Goal: Information Seeking & Learning: Learn about a topic

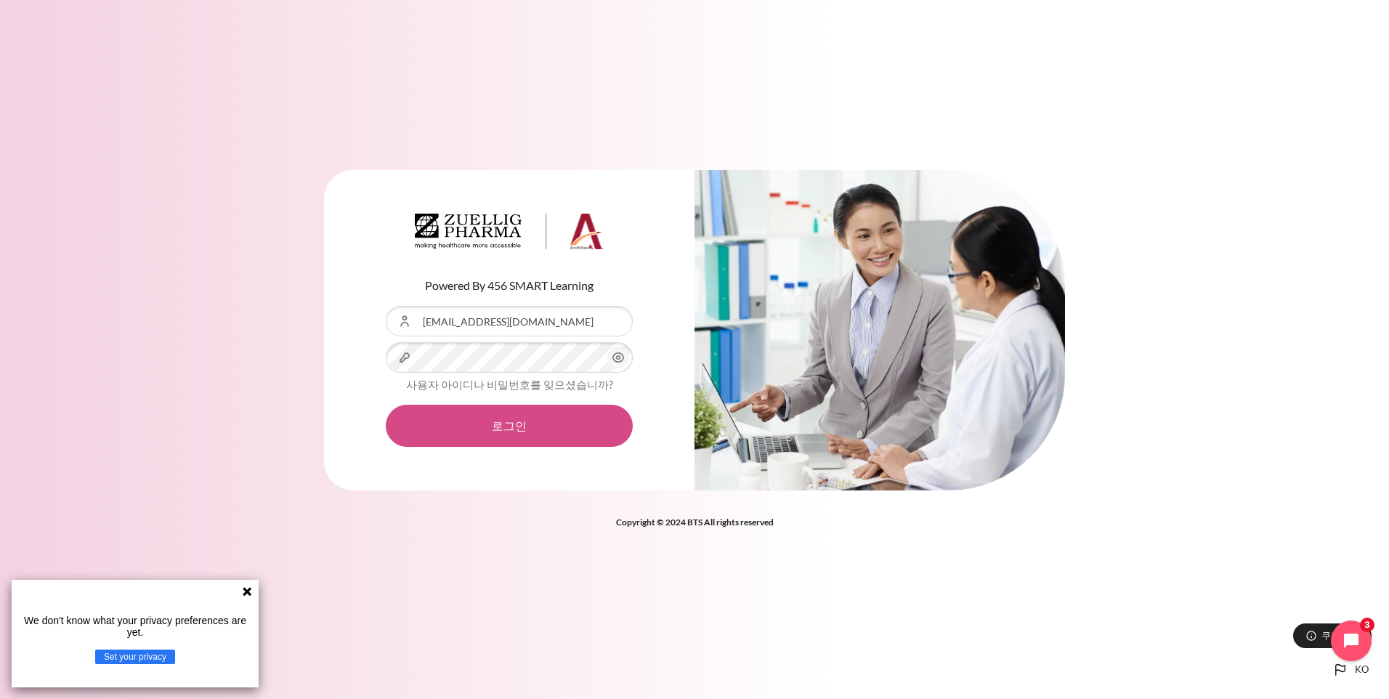
click at [505, 425] on button "로그인" at bounding box center [509, 426] width 247 height 42
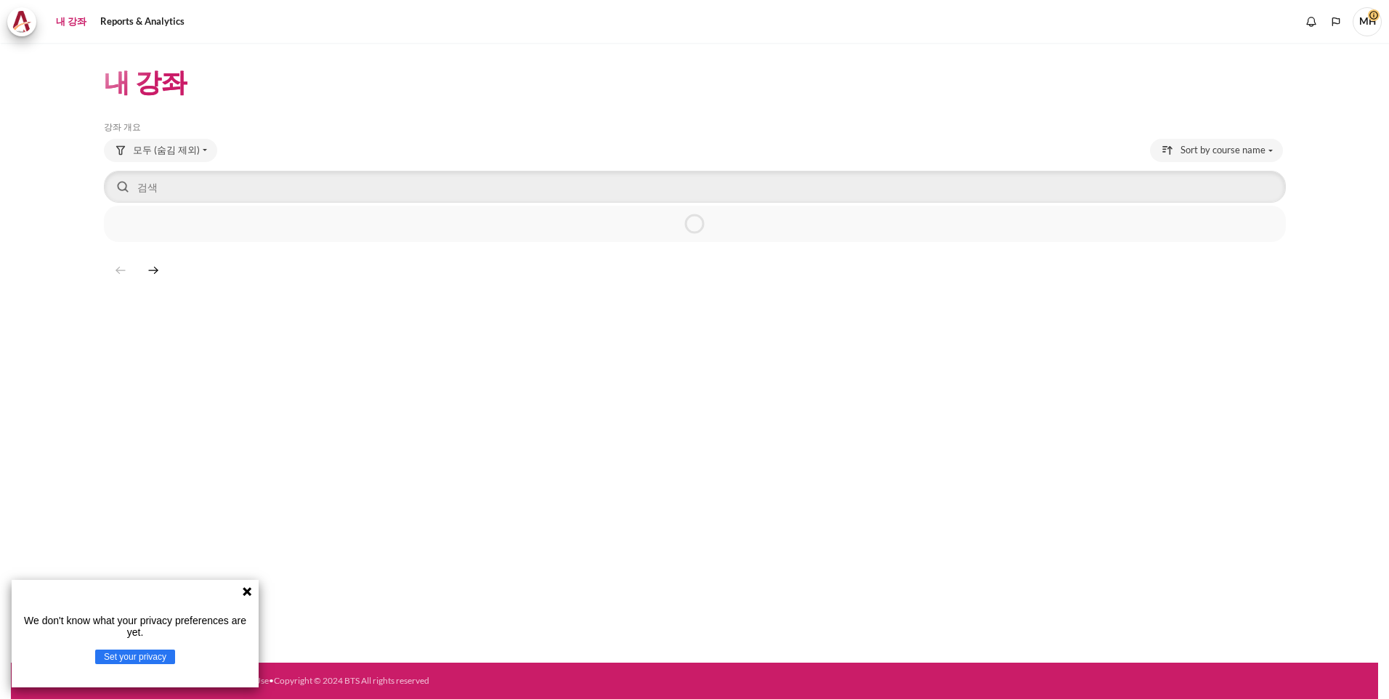
click at [248, 589] on icon at bounding box center [247, 591] width 9 height 9
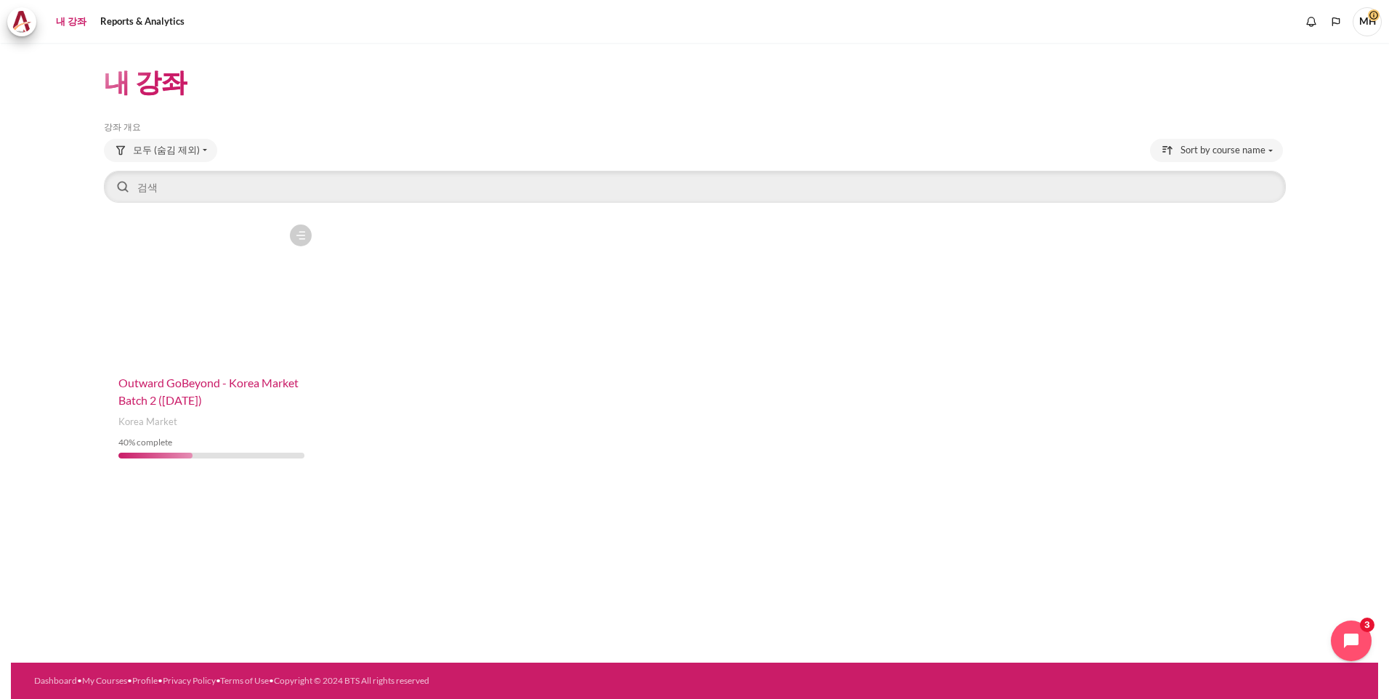
click at [192, 394] on span "Outward GoBeyond - Korea Market Batch 2 ([DATE])" at bounding box center [208, 390] width 180 height 31
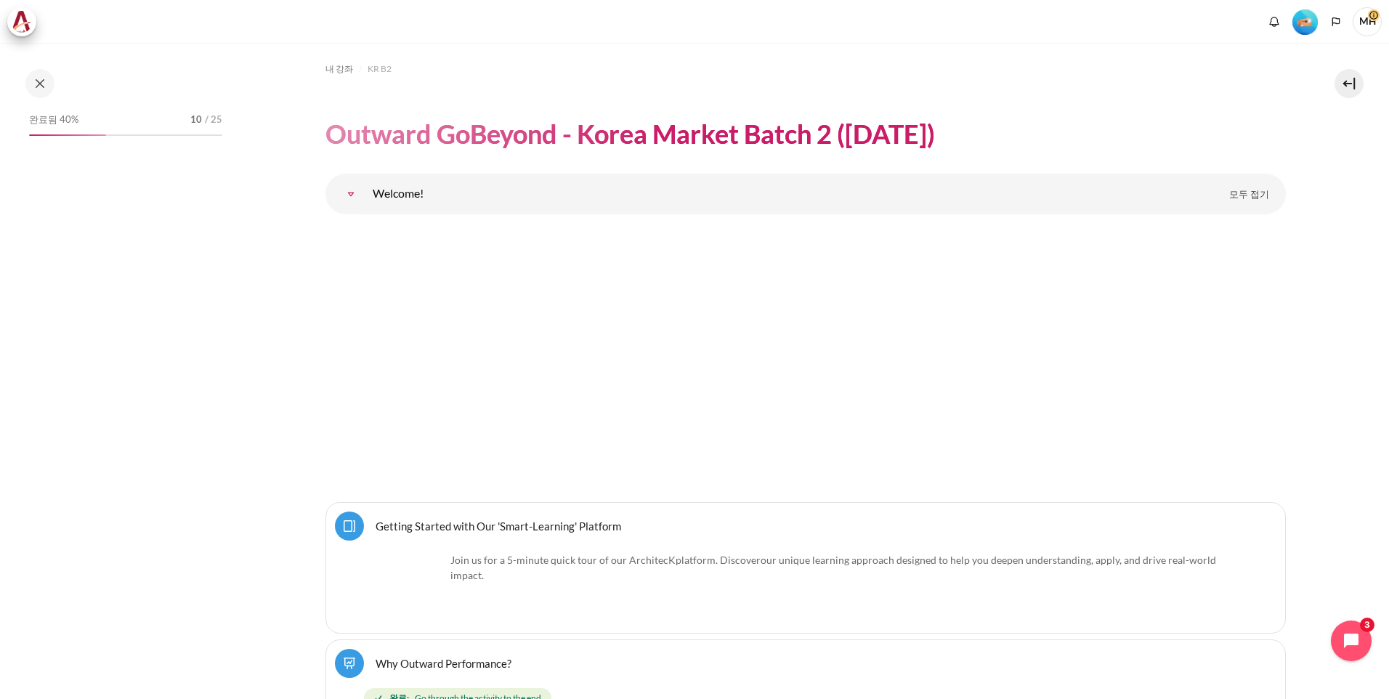
click at [213, 306] on div "완료됨 40% 10 / 25" at bounding box center [126, 384] width 208 height 549
click at [1341, 25] on button "Languages" at bounding box center [1336, 22] width 22 height 22
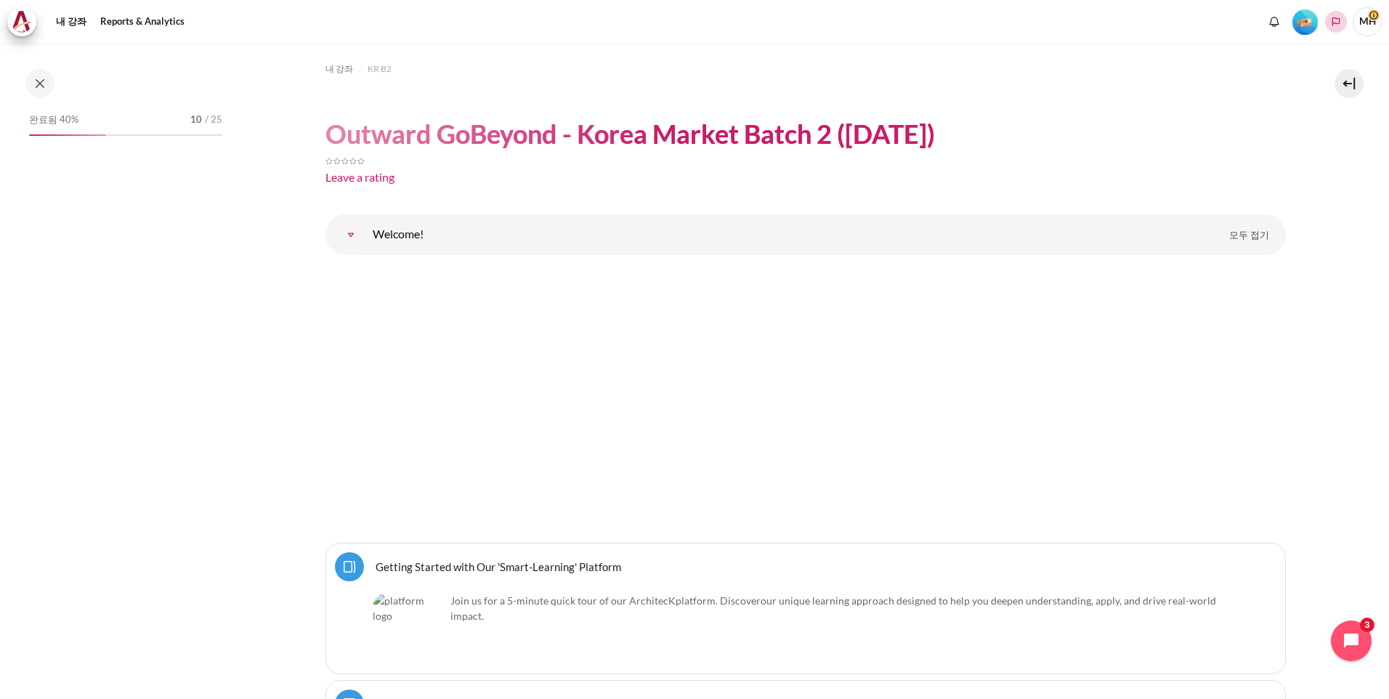
click at [1335, 17] on icon "Languages" at bounding box center [1336, 21] width 8 height 9
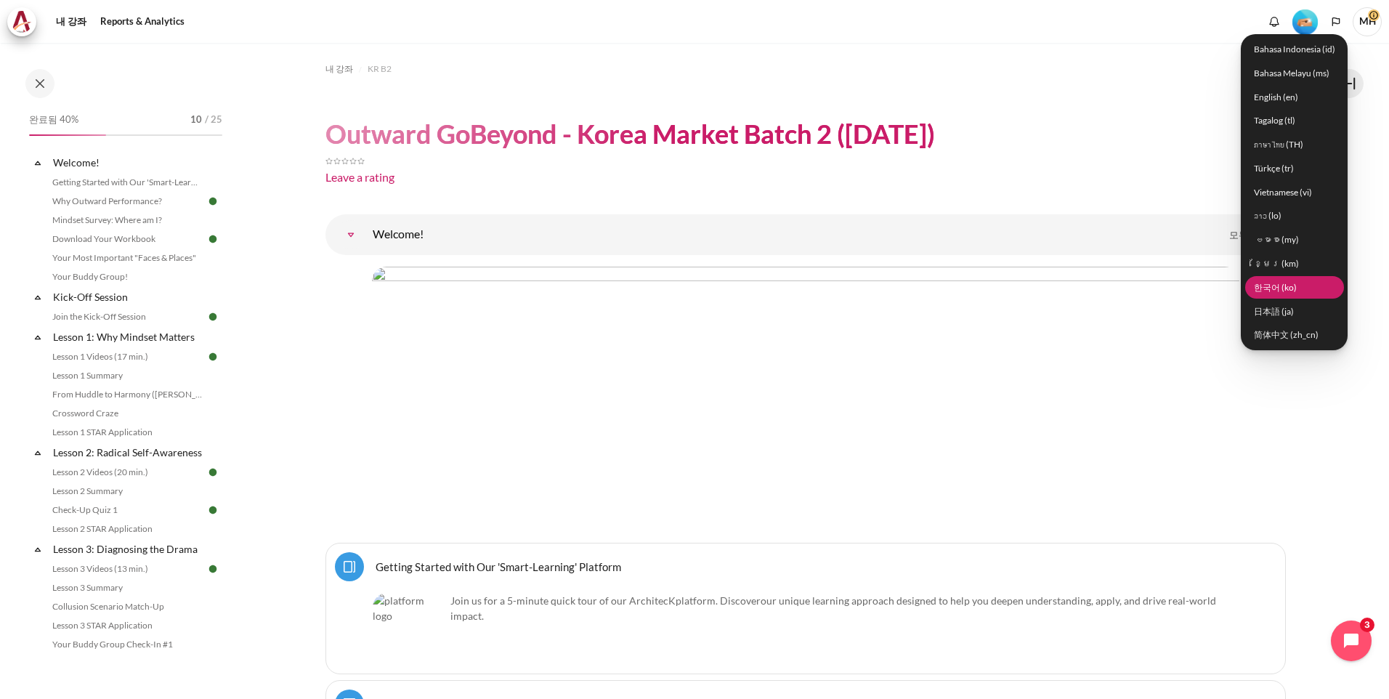
click at [1286, 283] on link "한국어 ‎(ko)‎" at bounding box center [1294, 287] width 99 height 23
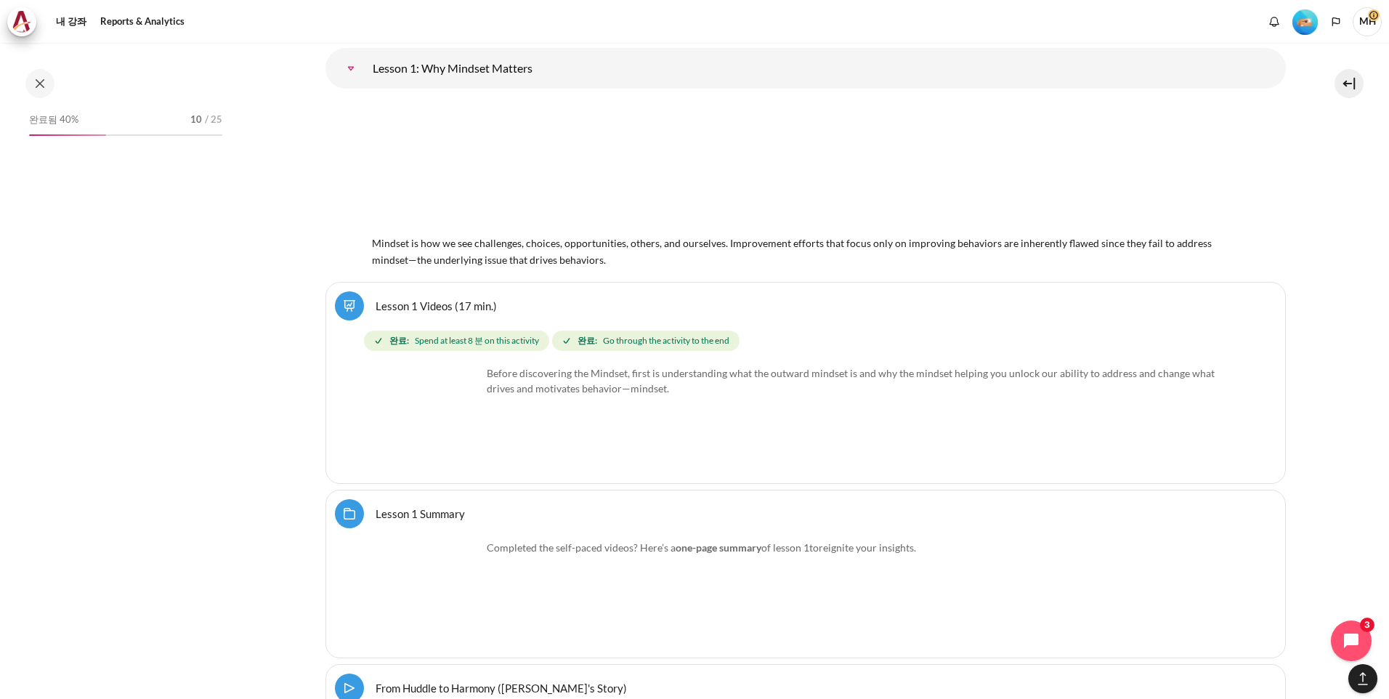
scroll to position [2098, 0]
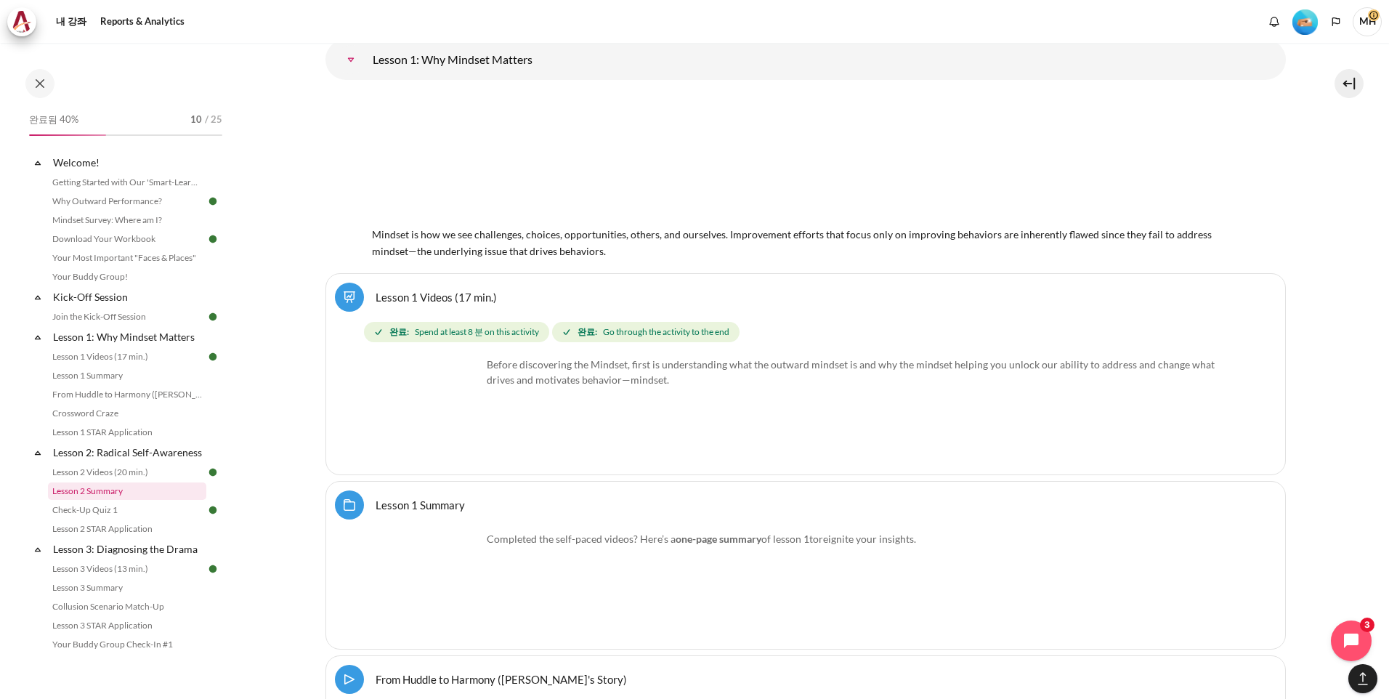
click at [105, 500] on link "Lesson 2 Summary" at bounding box center [127, 490] width 158 height 17
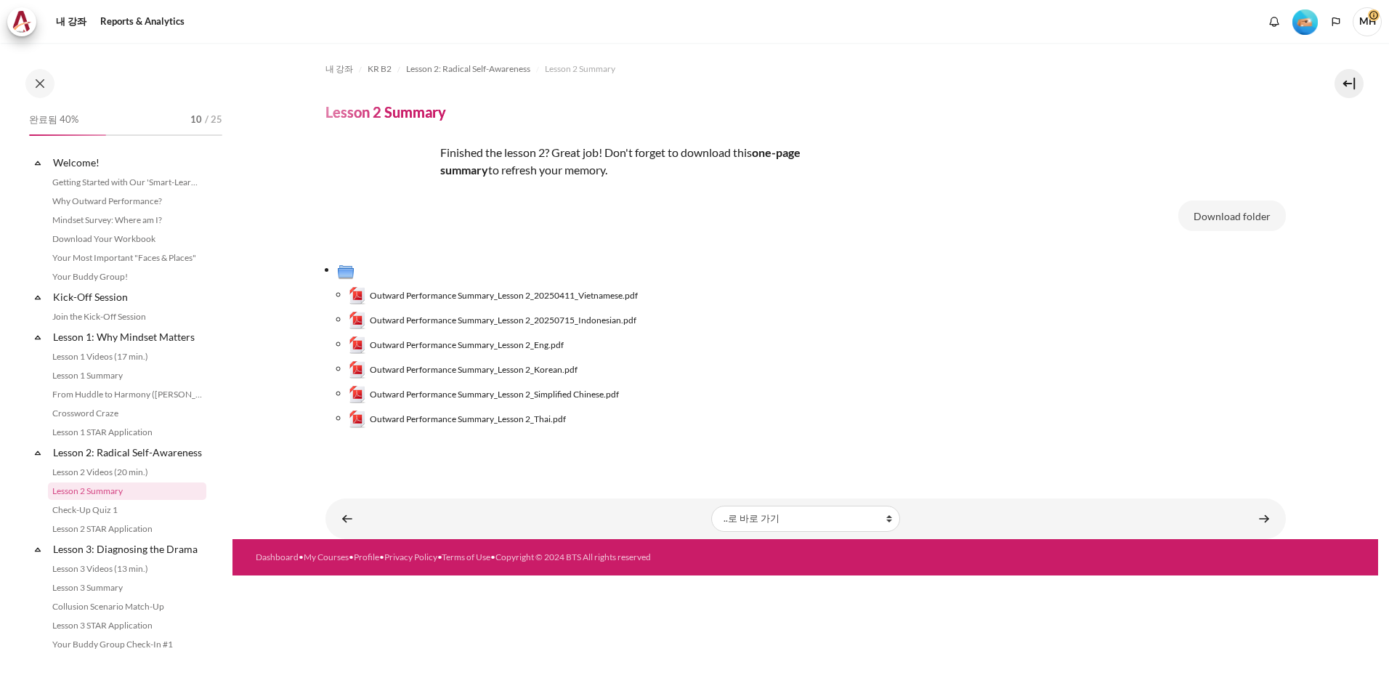
scroll to position [122, 0]
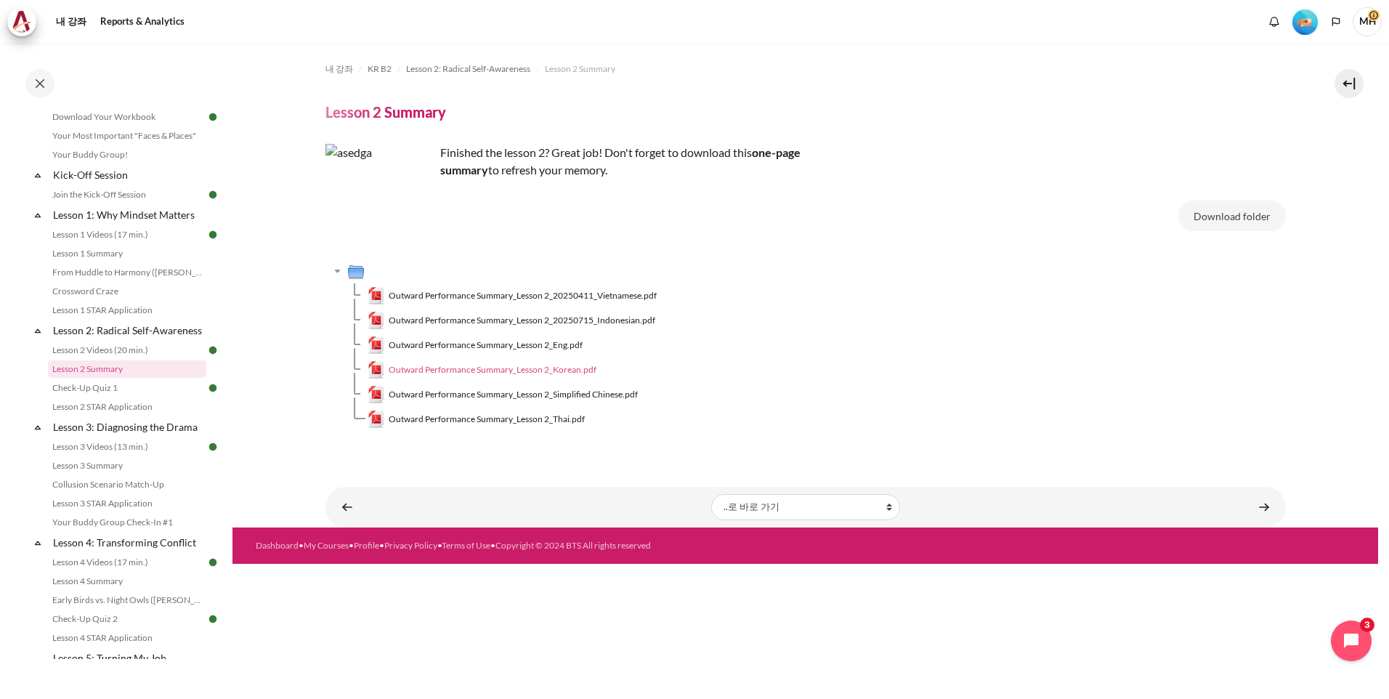
click at [479, 368] on span "Outward Performance Summary_Lesson 2_Korean.pdf" at bounding box center [493, 369] width 208 height 13
click at [112, 474] on link "Lesson 3 Summary" at bounding box center [127, 465] width 158 height 17
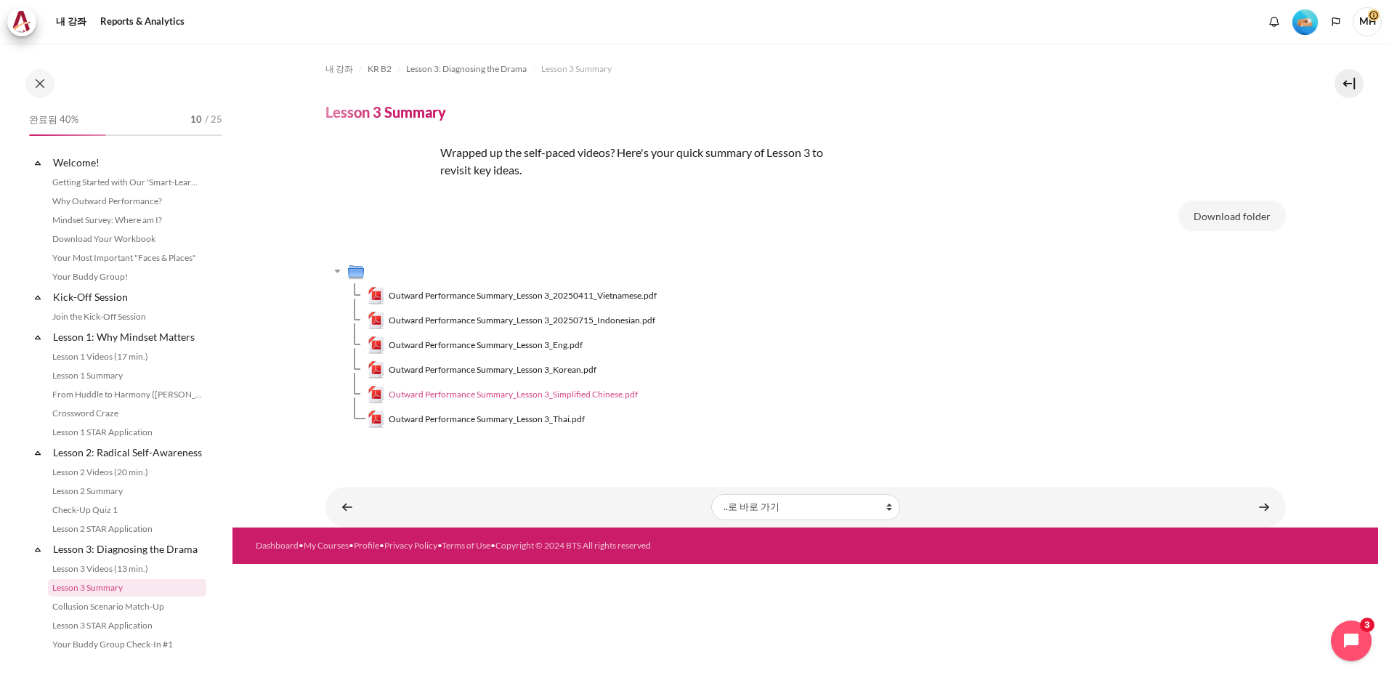
scroll to position [219, 0]
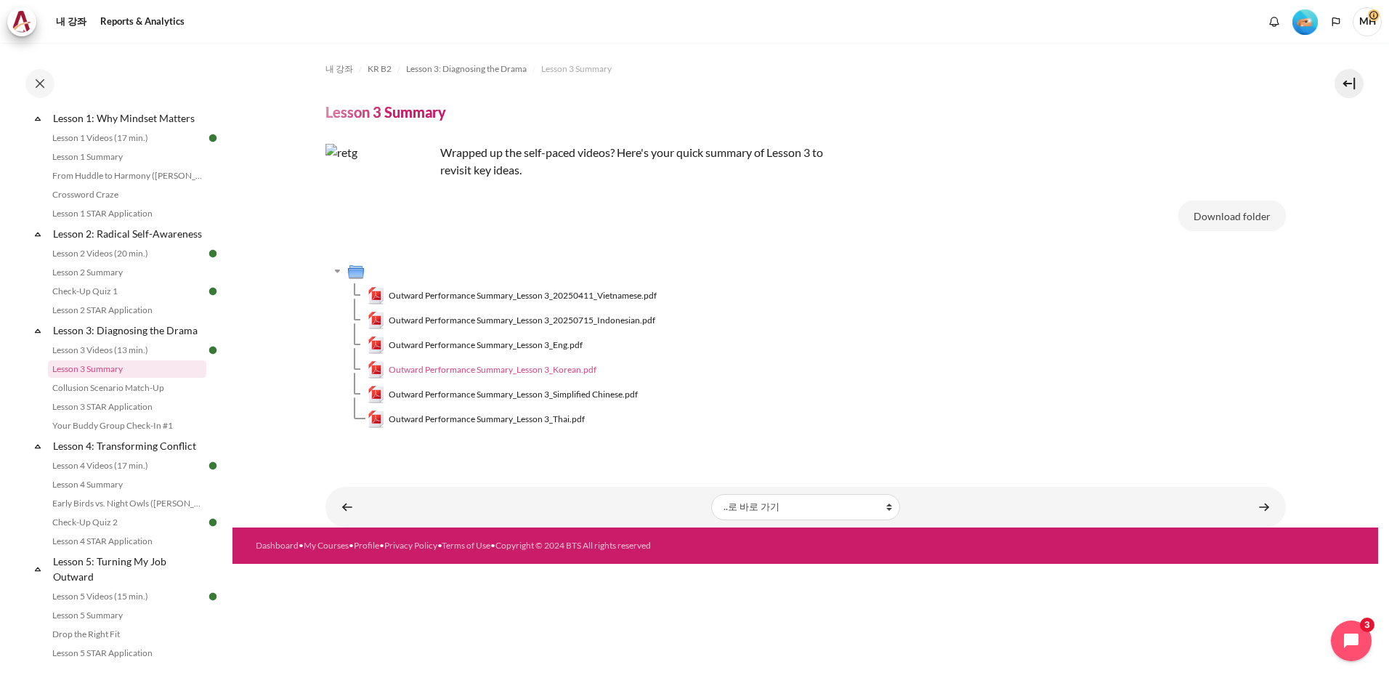
click at [508, 368] on span "Outward Performance Summary_Lesson 3_Korean.pdf" at bounding box center [493, 369] width 208 height 13
click at [112, 493] on link "Lesson 4 Summary" at bounding box center [127, 484] width 158 height 17
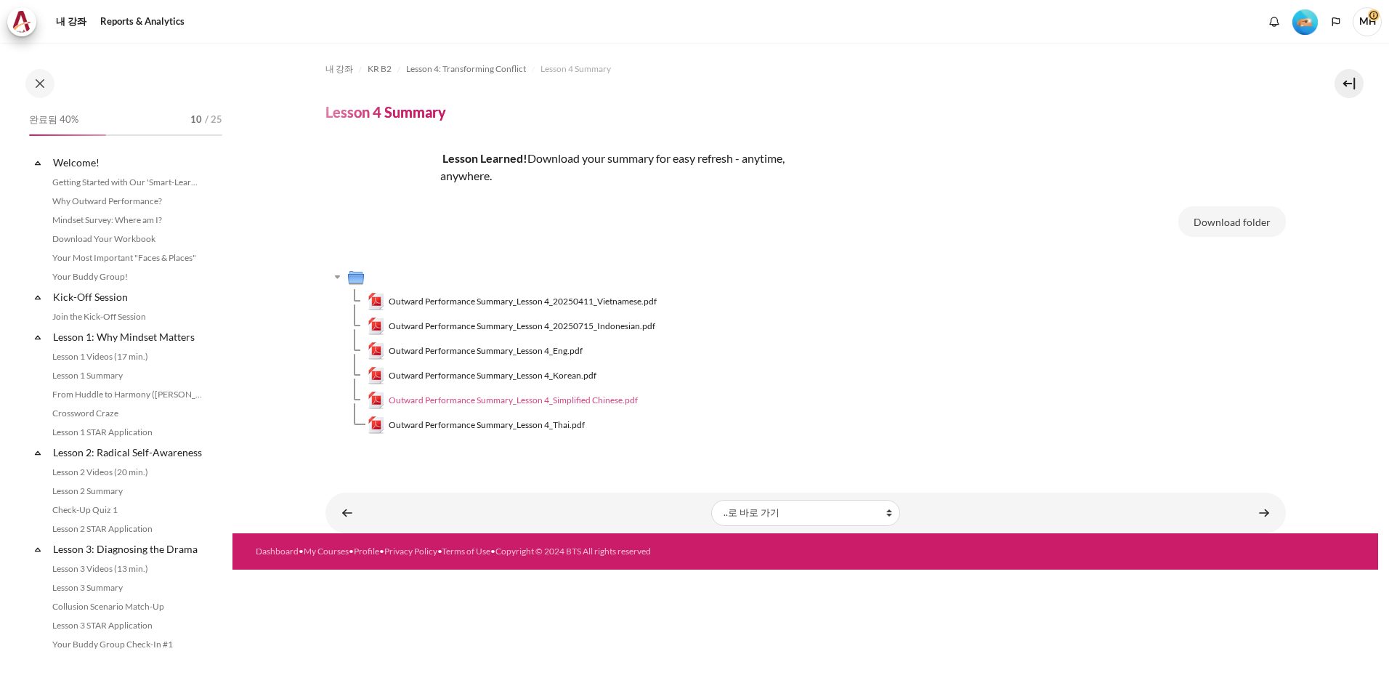
scroll to position [334, 0]
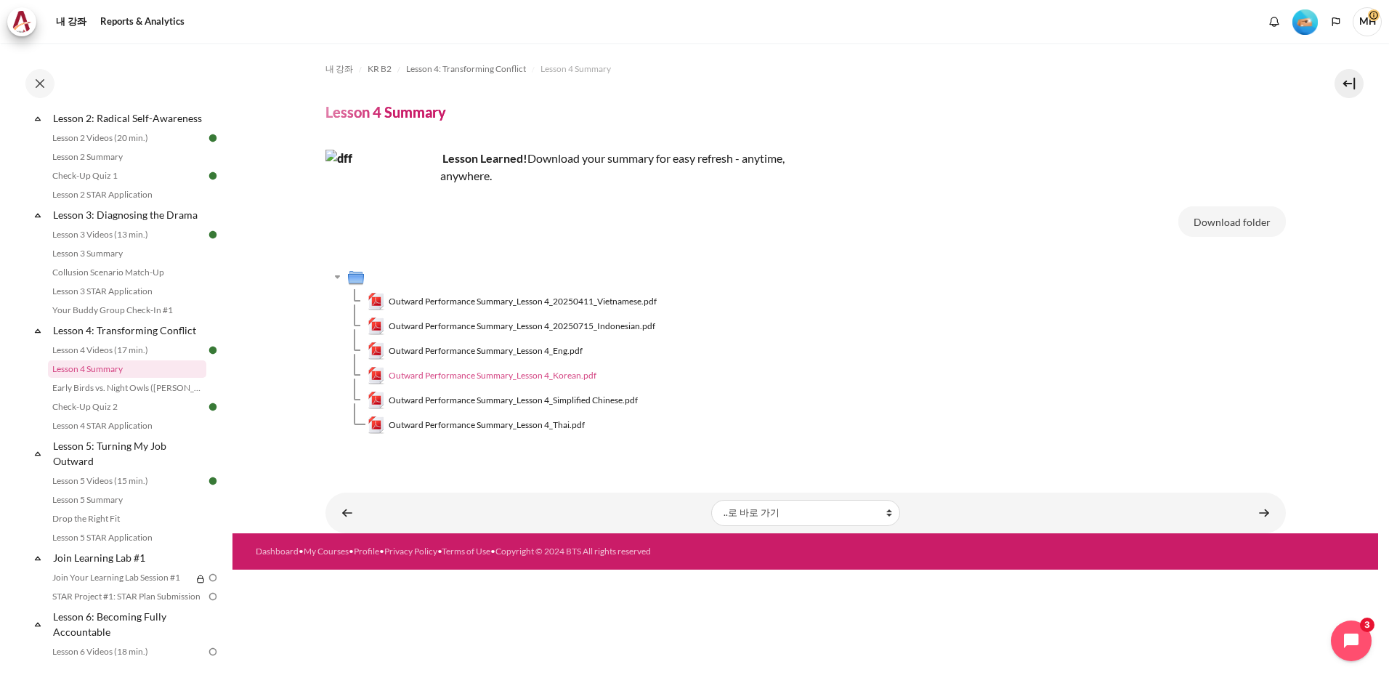
click at [500, 376] on span "Outward Performance Summary_Lesson 4_Korean.pdf" at bounding box center [493, 375] width 208 height 13
click at [115, 508] on link "Lesson 5 Summary" at bounding box center [127, 499] width 158 height 17
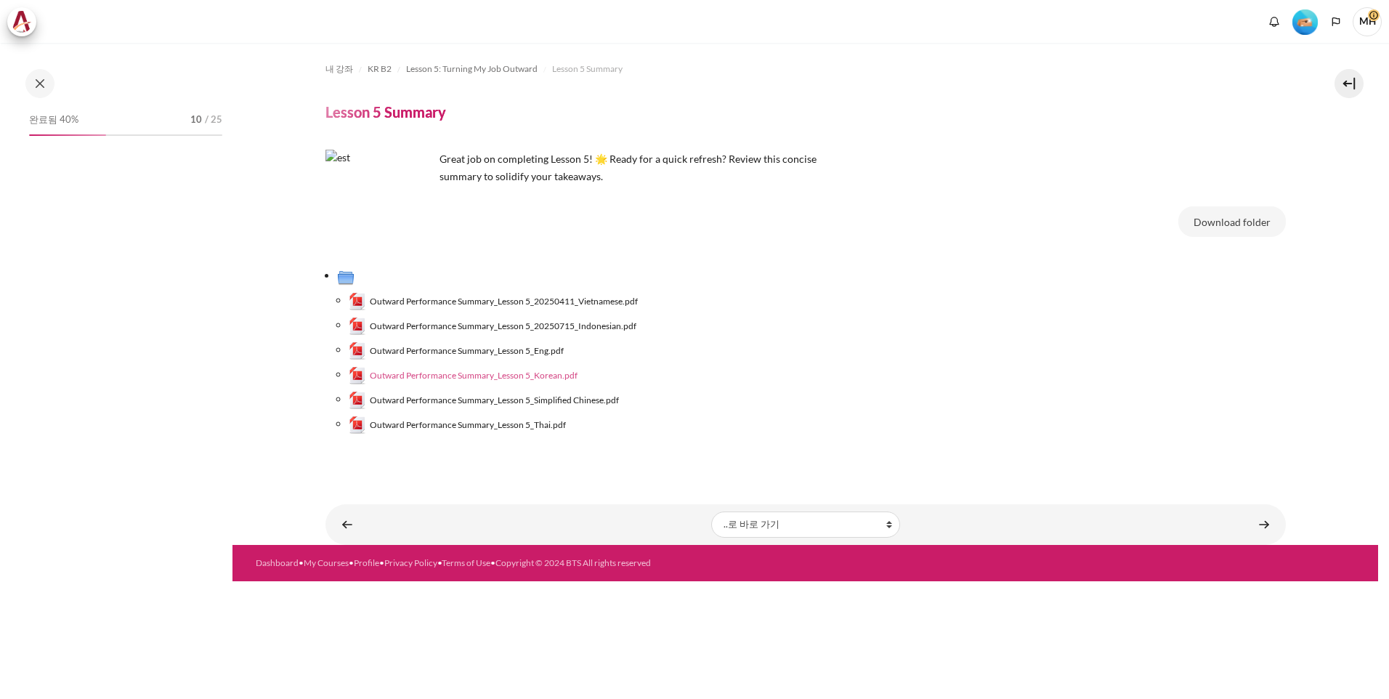
click at [503, 376] on span "Outward Performance Summary_Lesson 5_Korean.pdf" at bounding box center [474, 375] width 208 height 13
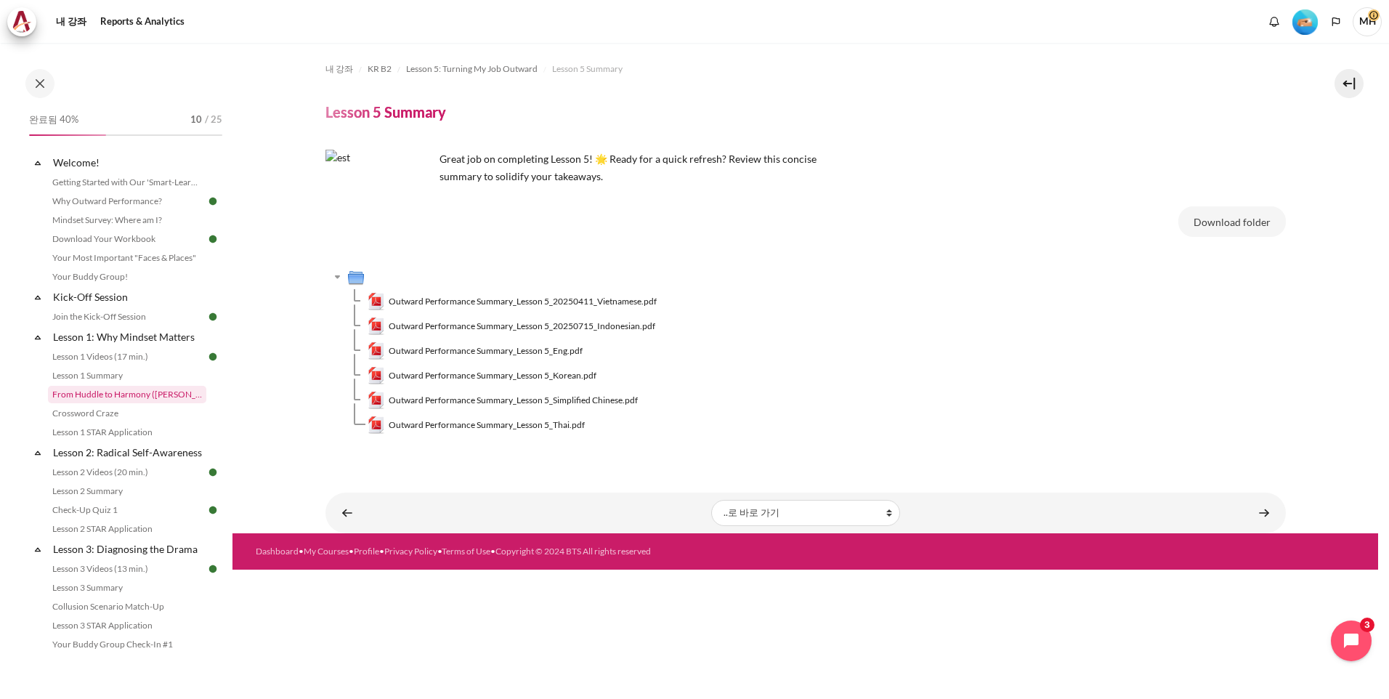
click at [150, 396] on link "From Huddle to Harmony ([PERSON_NAME]'s Story)" at bounding box center [127, 394] width 158 height 17
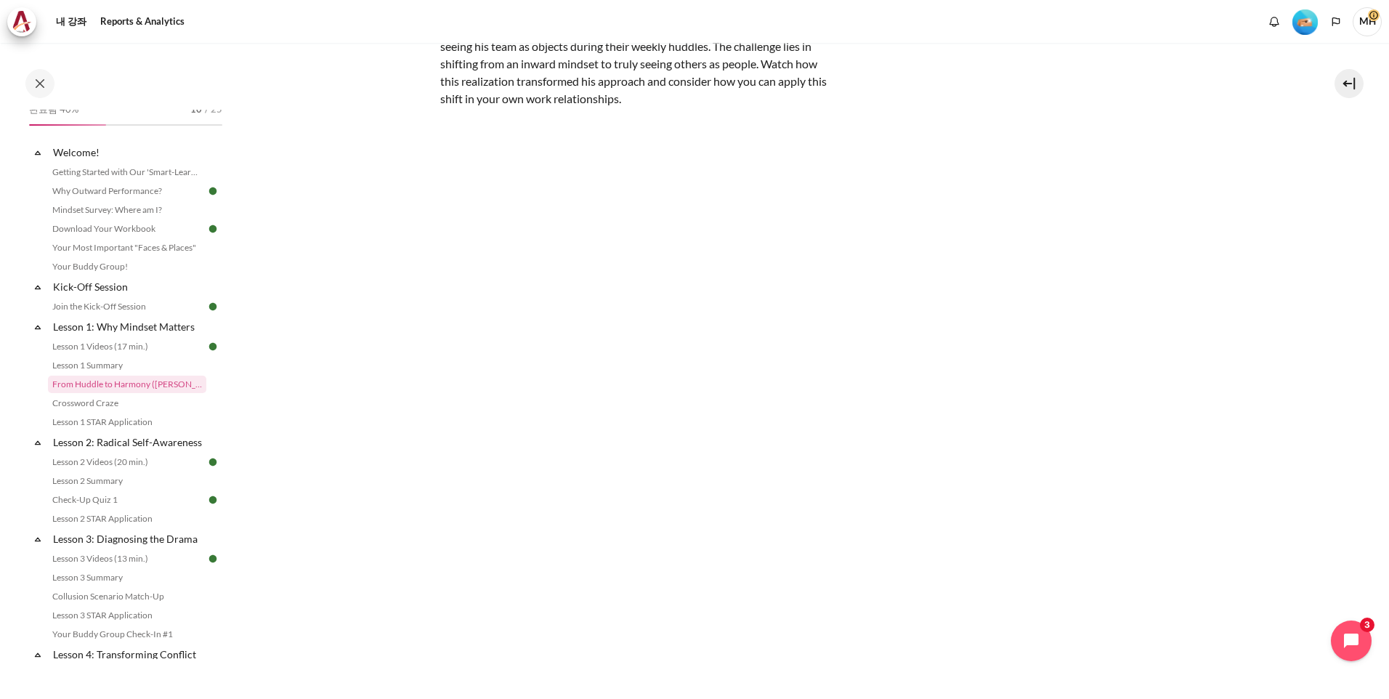
scroll to position [198, 0]
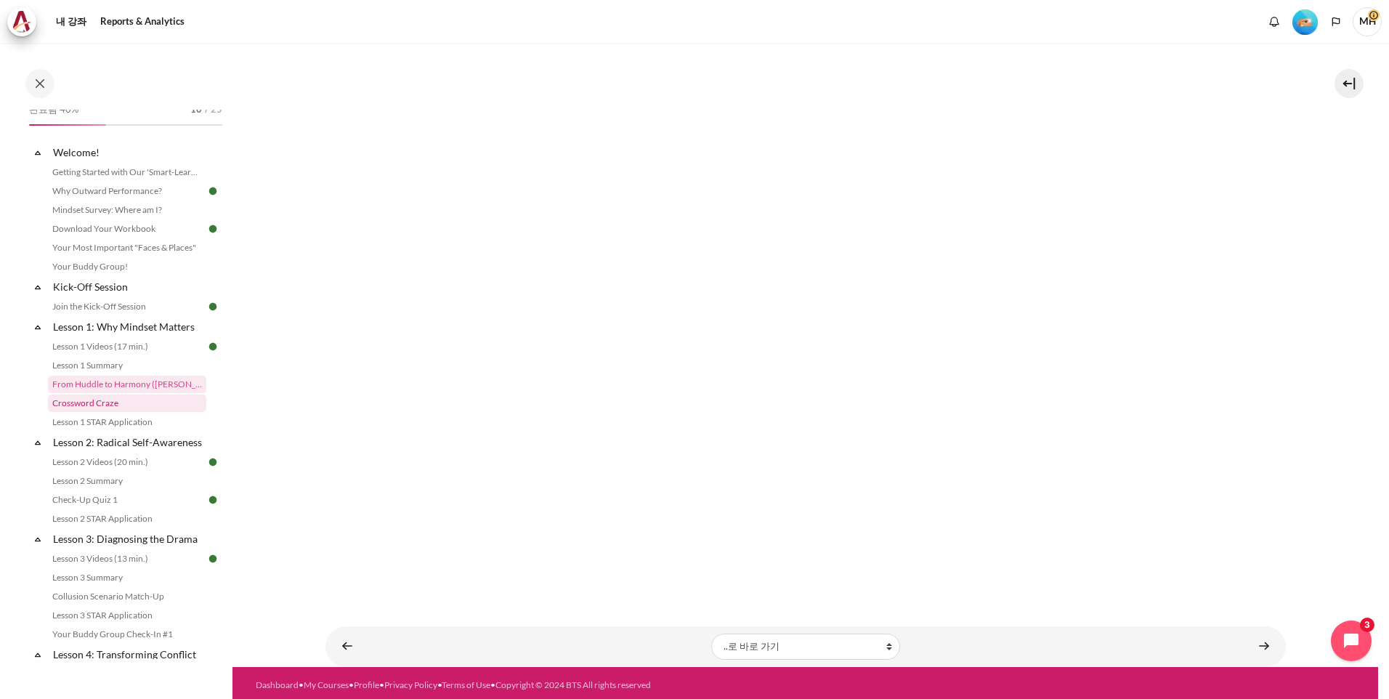
click at [114, 401] on link "Crossword Craze" at bounding box center [127, 402] width 158 height 17
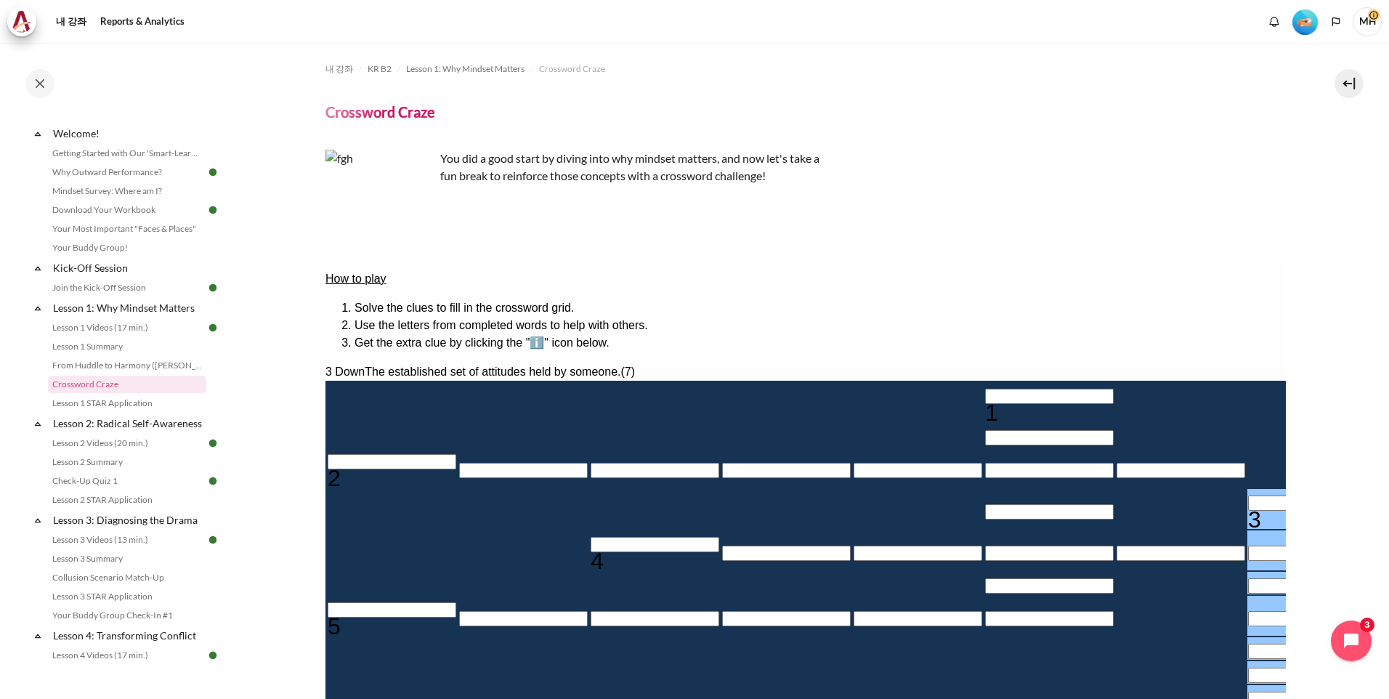
scroll to position [121, 0]
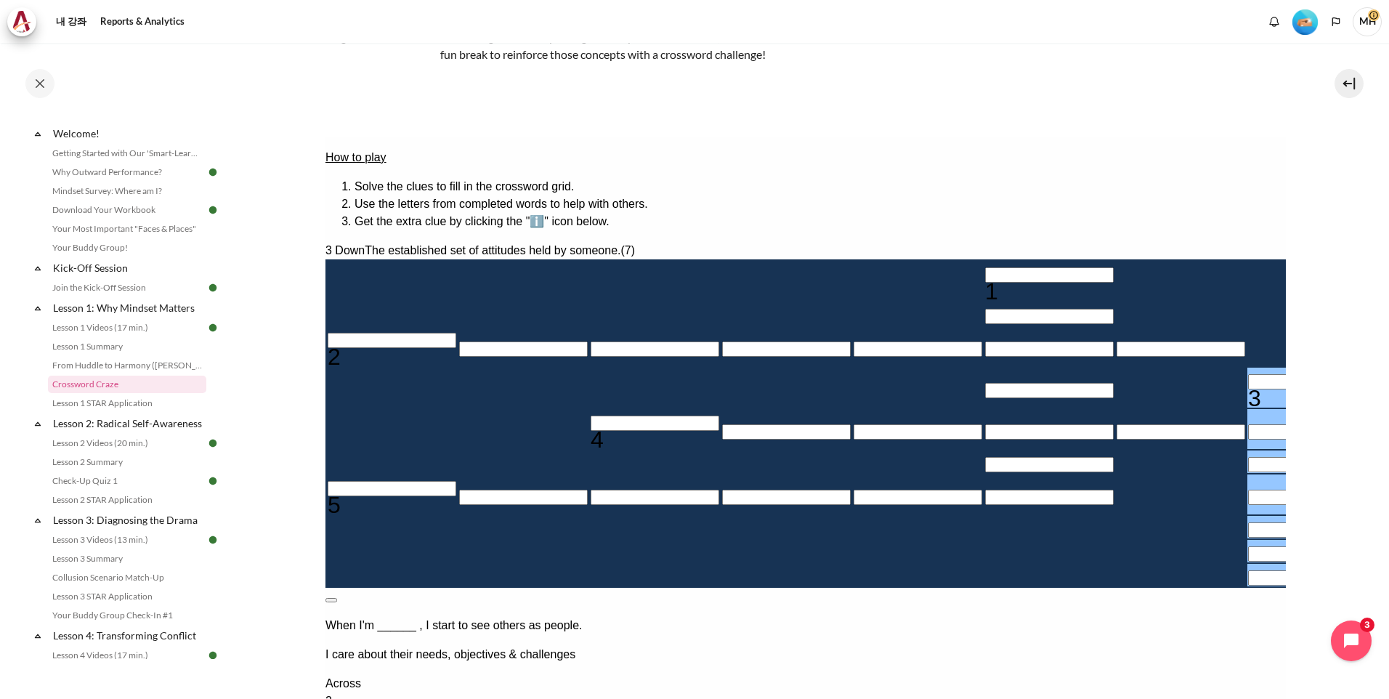
click at [336, 598] on button at bounding box center [331, 600] width 12 height 4
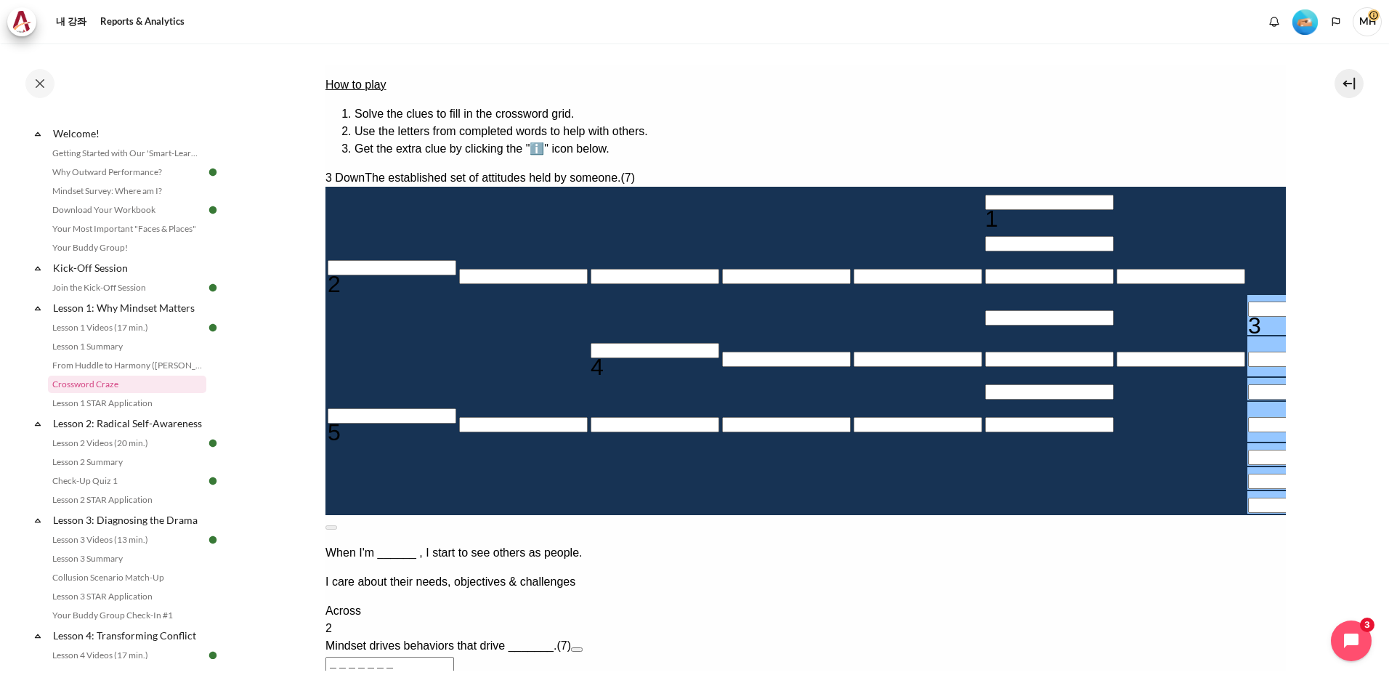
scroll to position [165, 0]
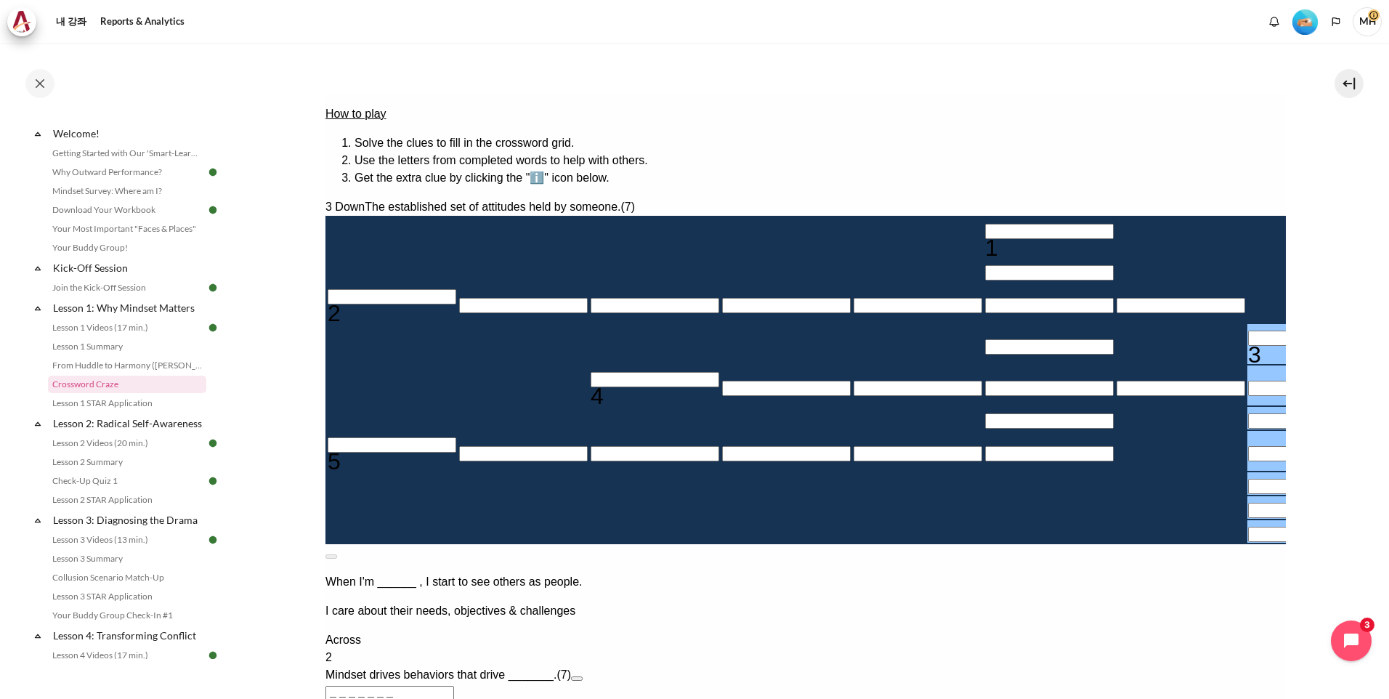
click at [582, 676] on button "Open extra clue for 2 Across. Mindset drives behaviors that drive _______." at bounding box center [576, 678] width 12 height 4
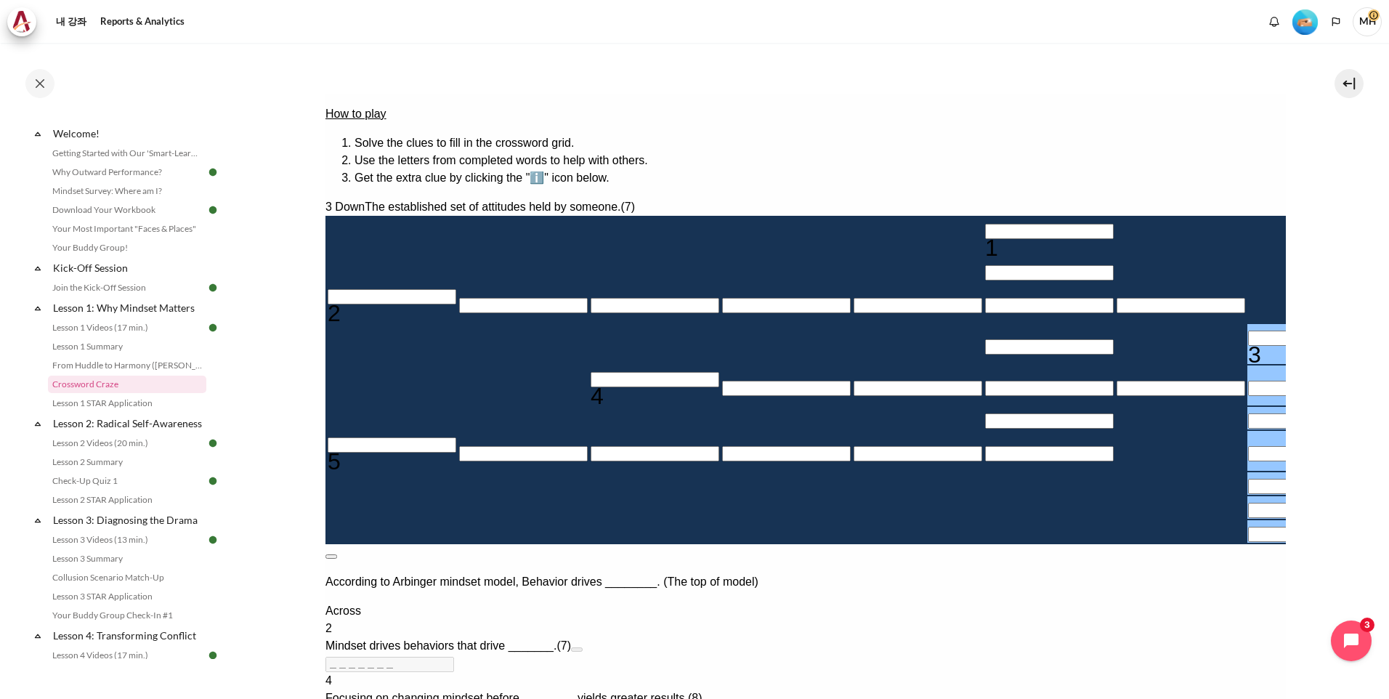
click at [336, 554] on button at bounding box center [331, 556] width 12 height 4
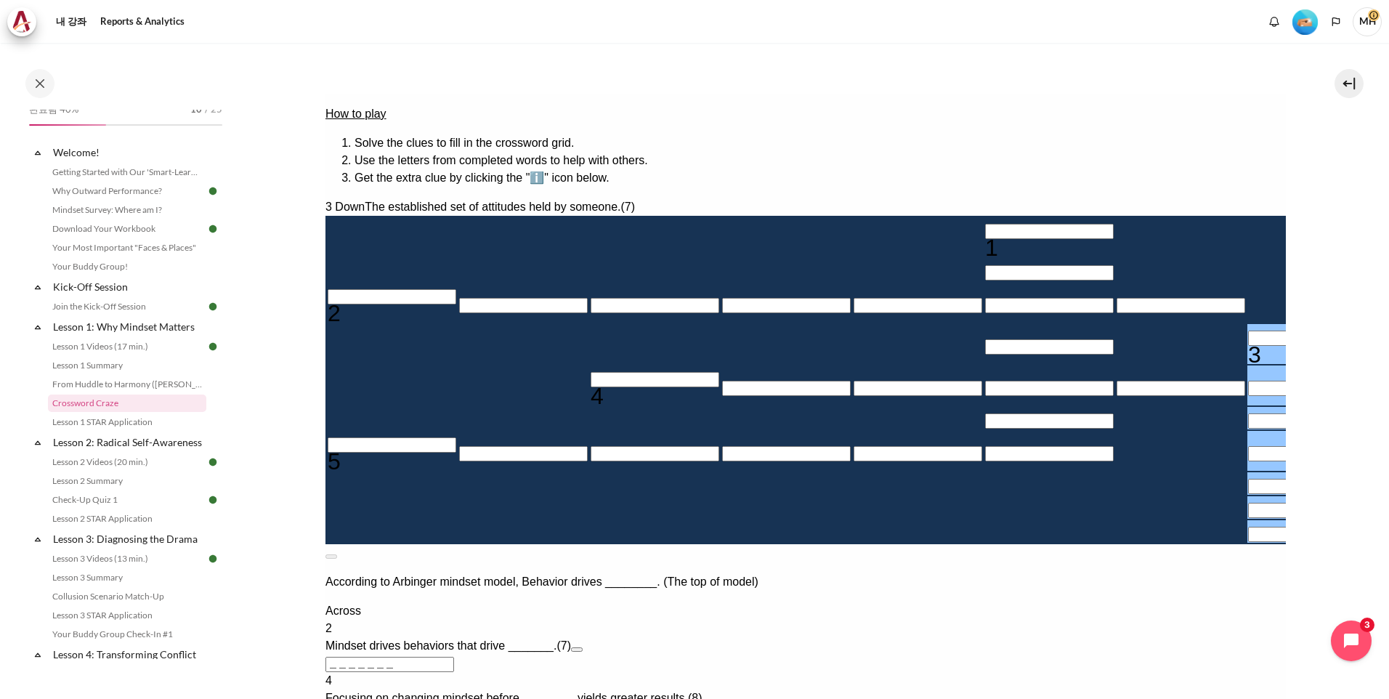
scroll to position [0, 0]
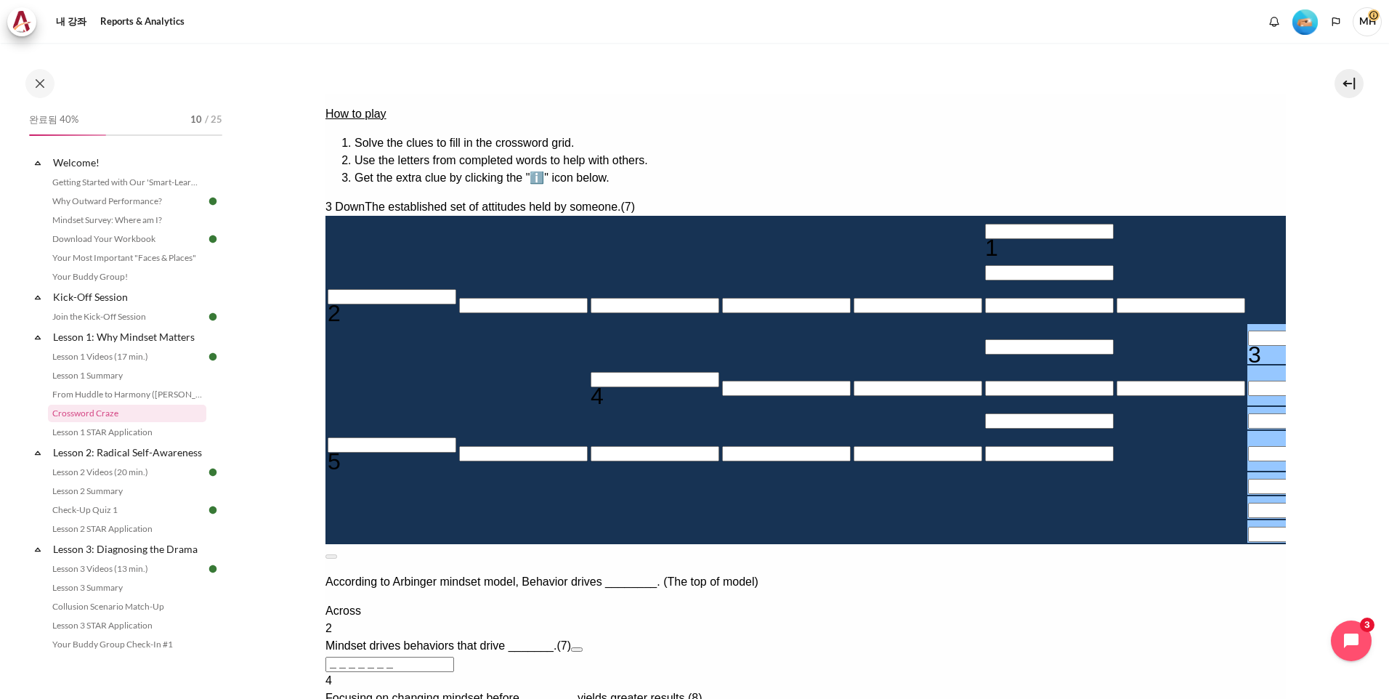
drag, startPoint x: 138, startPoint y: 203, endPoint x: 298, endPoint y: 185, distance: 160.7
click at [137, 203] on link "Why Outward Performance?" at bounding box center [127, 200] width 158 height 17
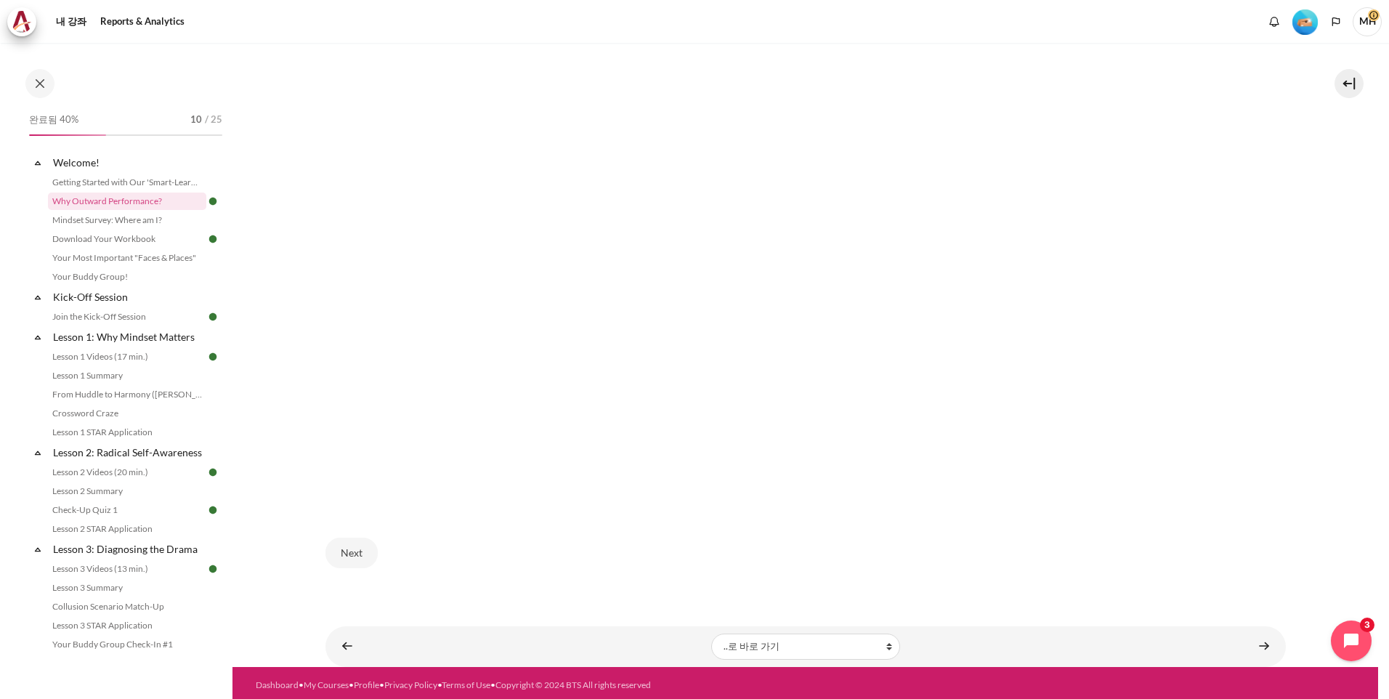
scroll to position [326, 0]
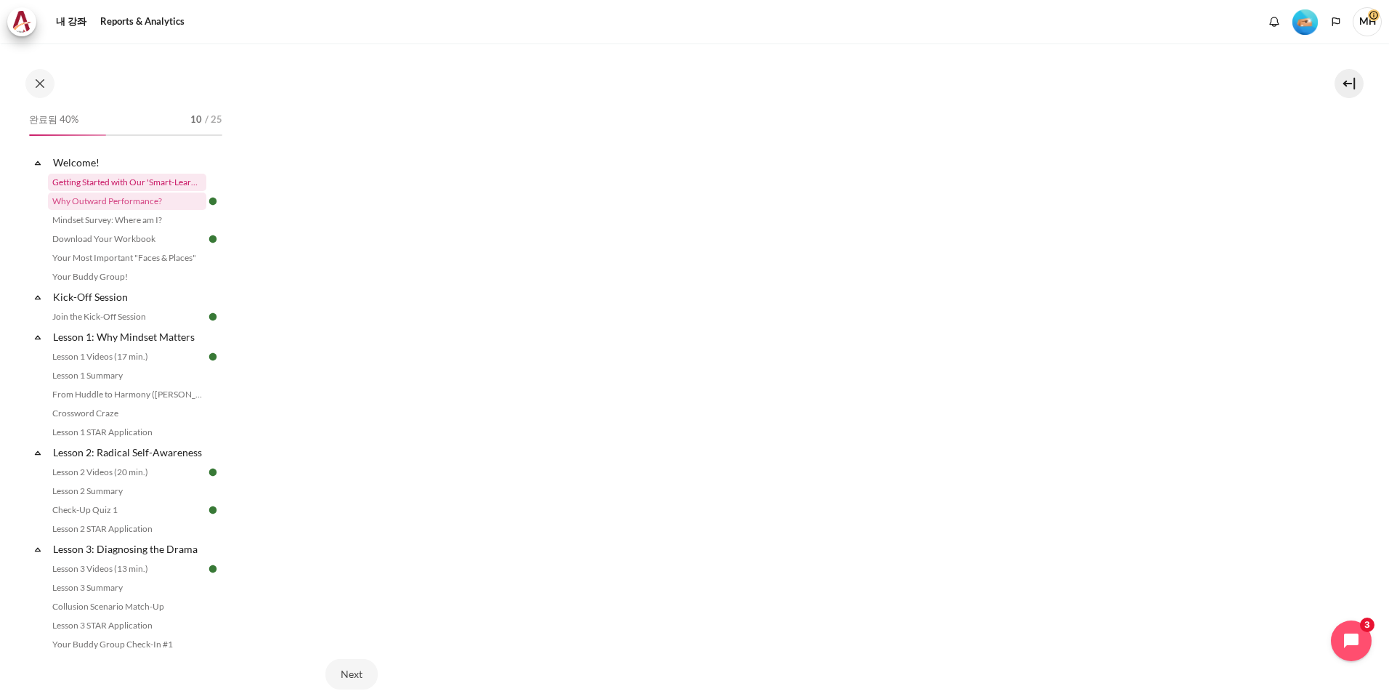
click at [137, 181] on link "Getting Started with Our 'Smart-Learning' Platform" at bounding box center [127, 182] width 158 height 17
click at [144, 260] on link "Your Most Important "Faces & Places"" at bounding box center [127, 257] width 158 height 17
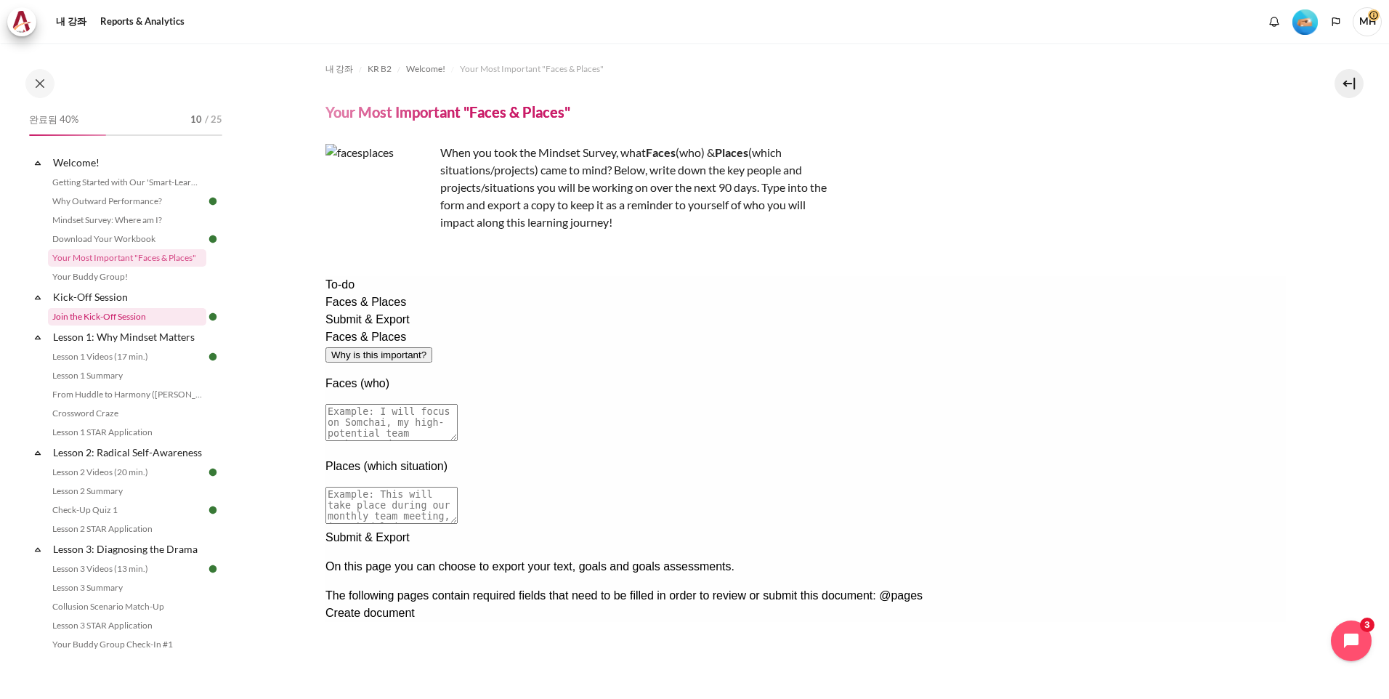
click at [134, 317] on link "Join the Kick-Off Session" at bounding box center [127, 316] width 158 height 17
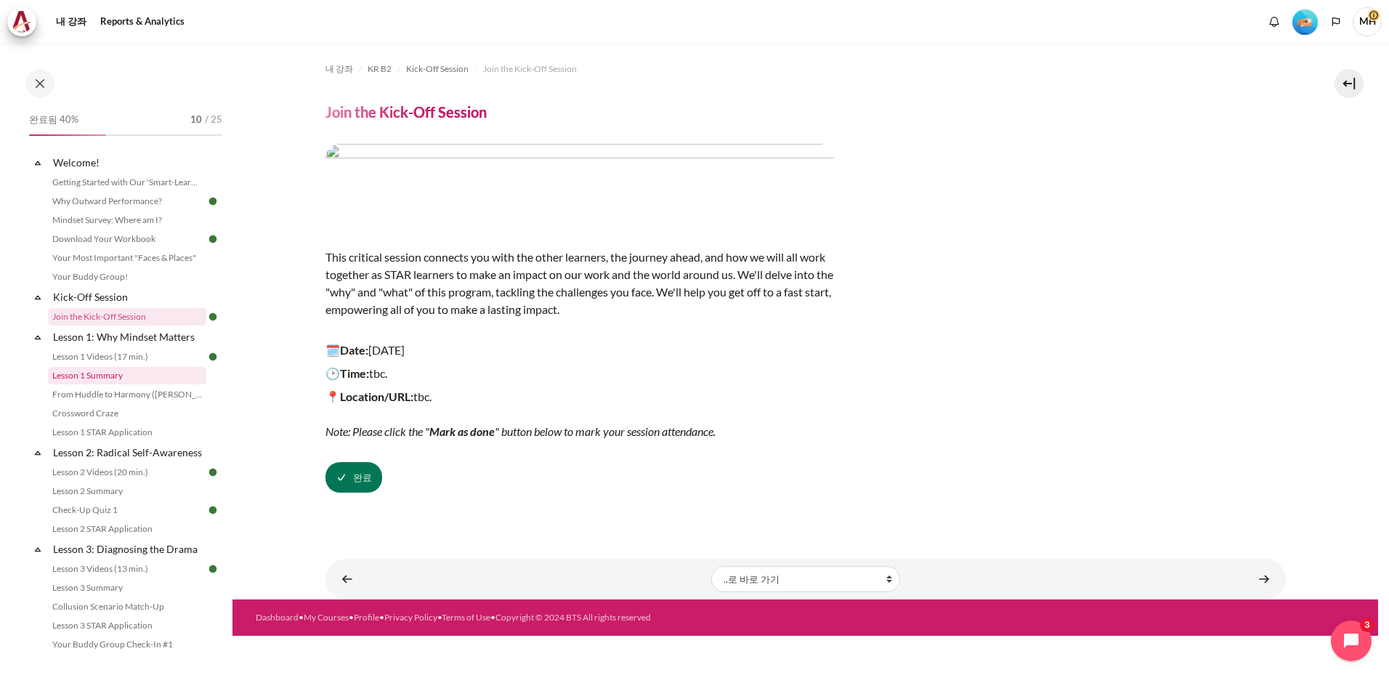
drag, startPoint x: 109, startPoint y: 375, endPoint x: 109, endPoint y: 385, distance: 9.4
click at [109, 375] on link "Lesson 1 Summary" at bounding box center [127, 375] width 158 height 17
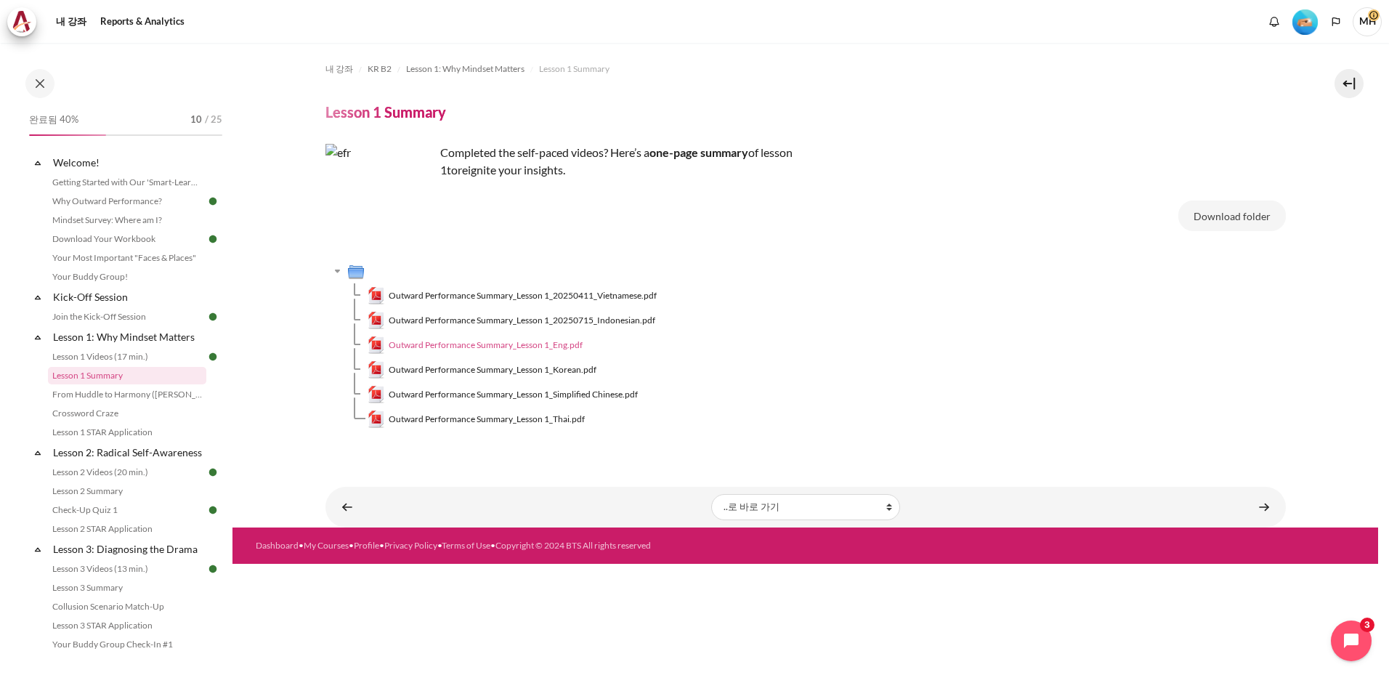
click at [468, 341] on span "Outward Performance Summary_Lesson 1_Eng.pdf" at bounding box center [486, 344] width 194 height 13
click at [115, 412] on link "Crossword Craze" at bounding box center [127, 413] width 158 height 17
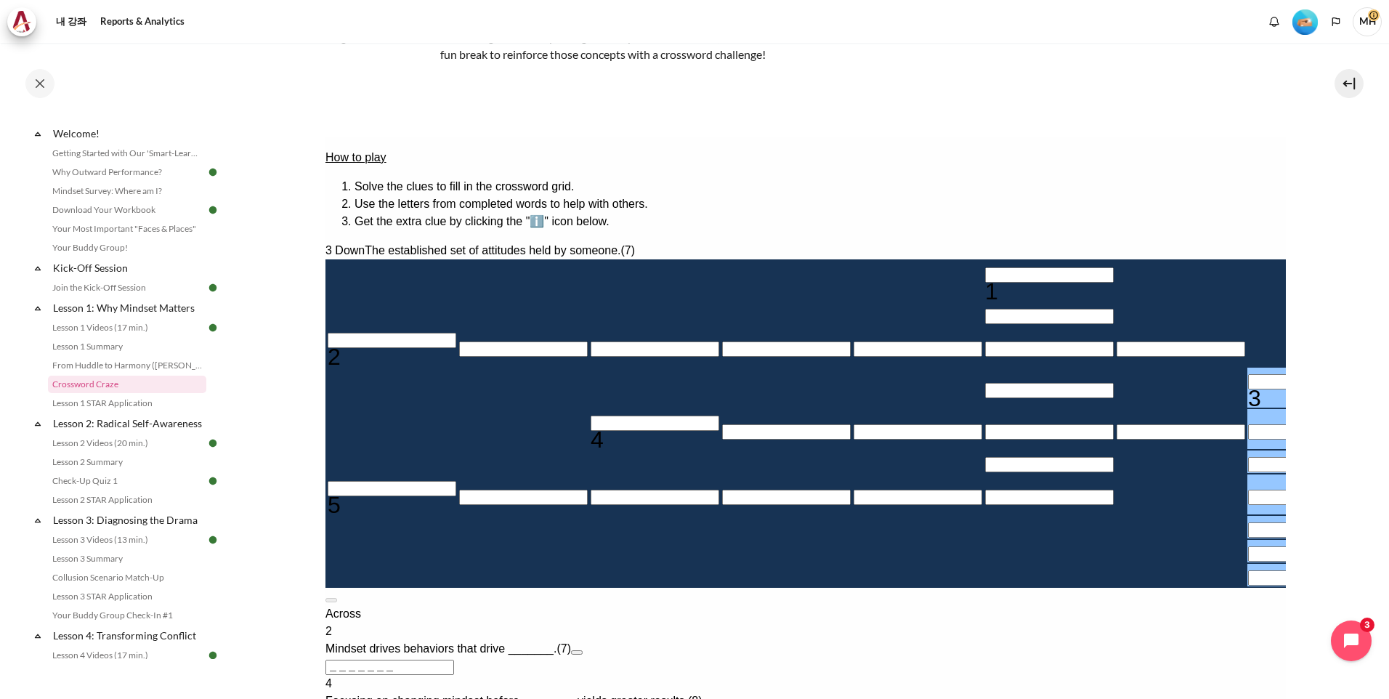
scroll to position [242, 0]
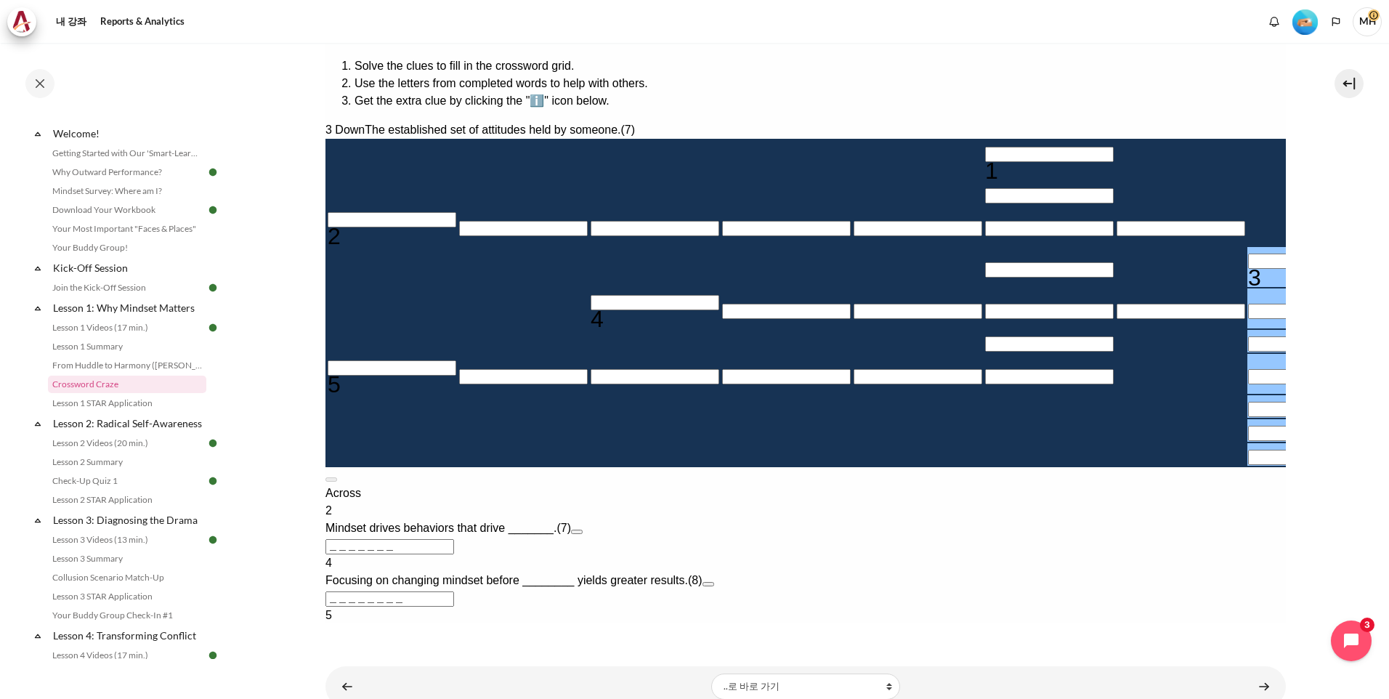
click at [713, 582] on button "Open extra clue for 4 Across. Focusing on changing mindset before ________ yiel…" at bounding box center [708, 584] width 12 height 4
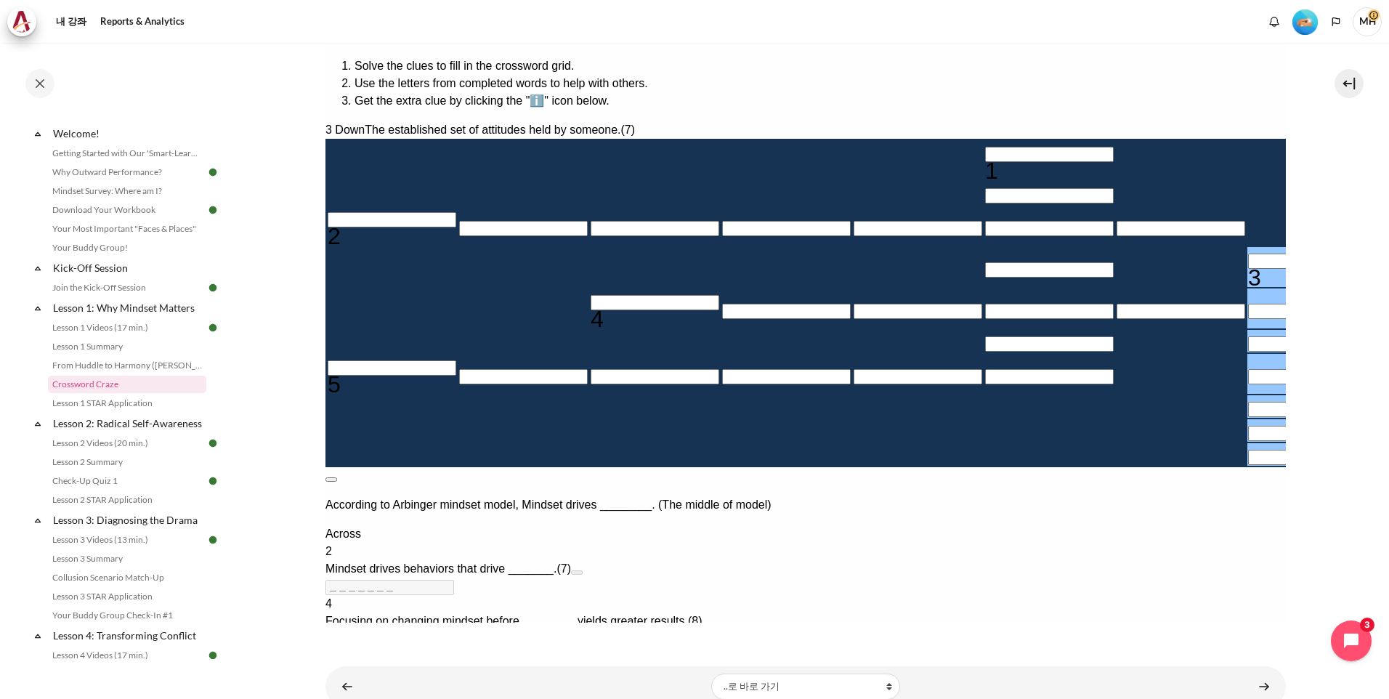
click at [336, 477] on button at bounding box center [331, 479] width 12 height 4
click at [713, 622] on button "Open extra clue for 4 Across. Focusing on changing mindset before ________ yiel…" at bounding box center [708, 624] width 12 height 4
click at [336, 477] on button at bounding box center [331, 479] width 12 height 4
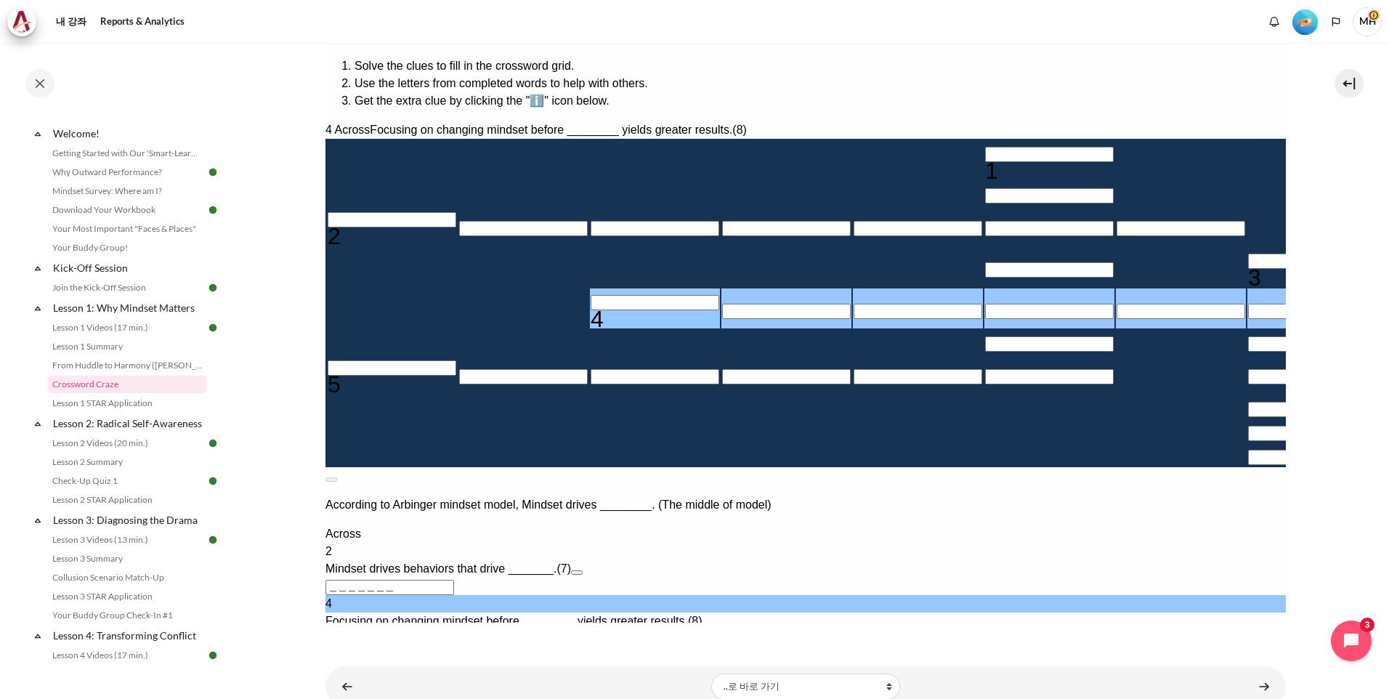
click at [590, 310] on input "Row 5, Column 3. 4 Across. Focusing on changing mindset before ________ yields …" at bounding box center [654, 302] width 129 height 15
click at [704, 675] on button "Open extra clue for 5 Across. The mindset that focuses on self-interest and see…" at bounding box center [699, 677] width 12 height 4
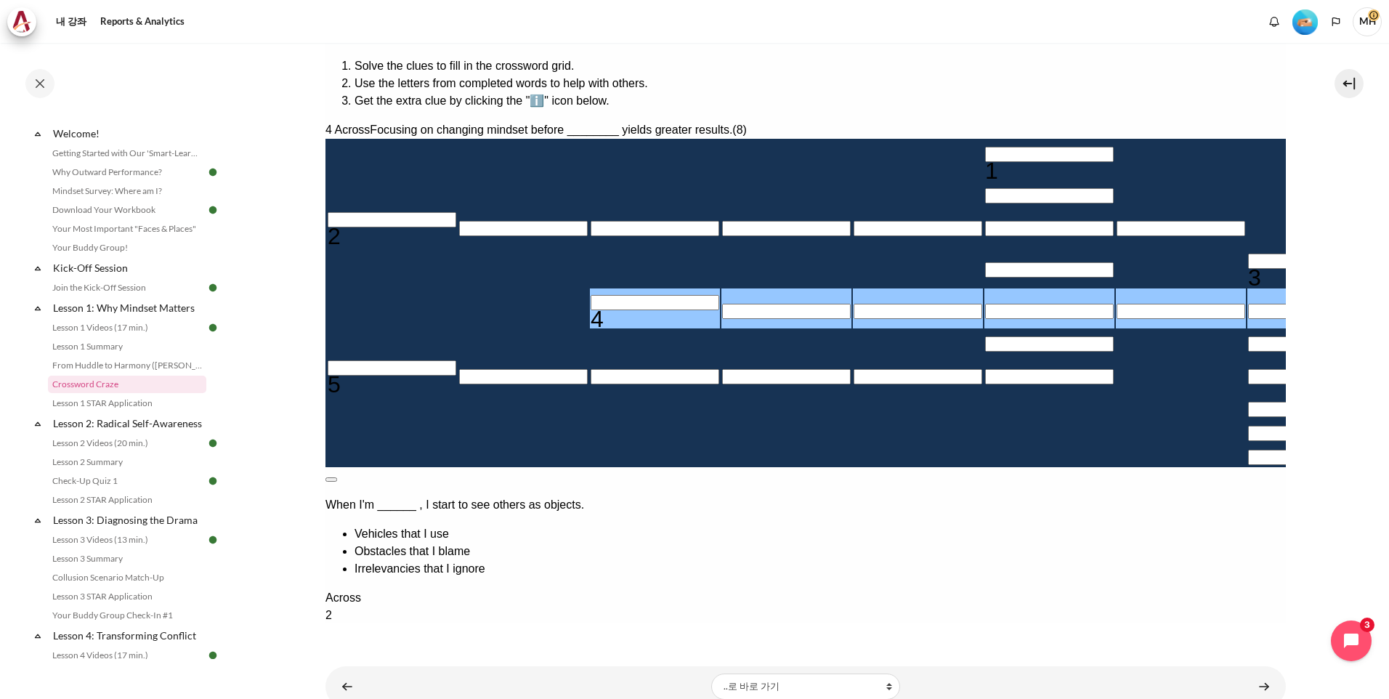
click at [336, 477] on button at bounding box center [331, 479] width 12 height 4
drag, startPoint x: 990, startPoint y: 306, endPoint x: 1056, endPoint y: 341, distance: 74.7
drag, startPoint x: 1056, startPoint y: 341, endPoint x: 988, endPoint y: 303, distance: 78.4
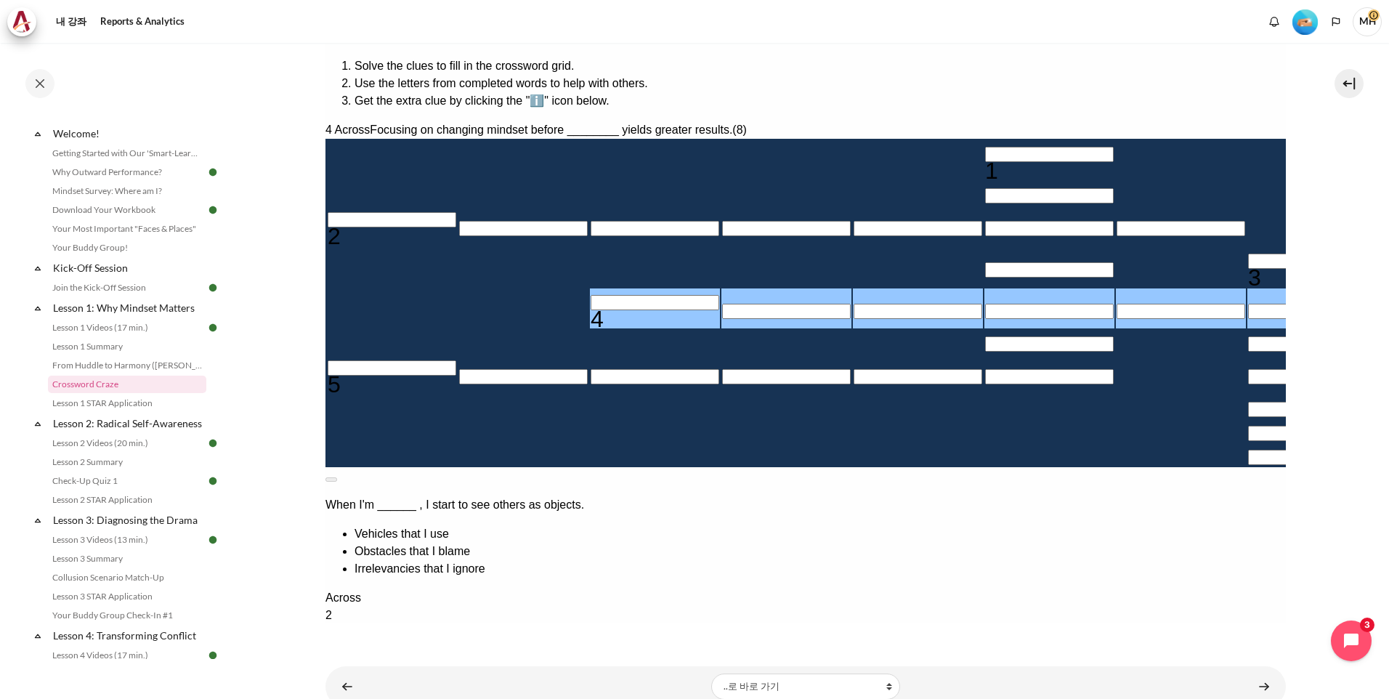
copy span "The mindset that focuses on self-interest and sees others as objects"
click at [426, 375] on input "Crossword grid. Use arrow keys to navigate and the keyboard to enter characters…" at bounding box center [391, 367] width 129 height 15
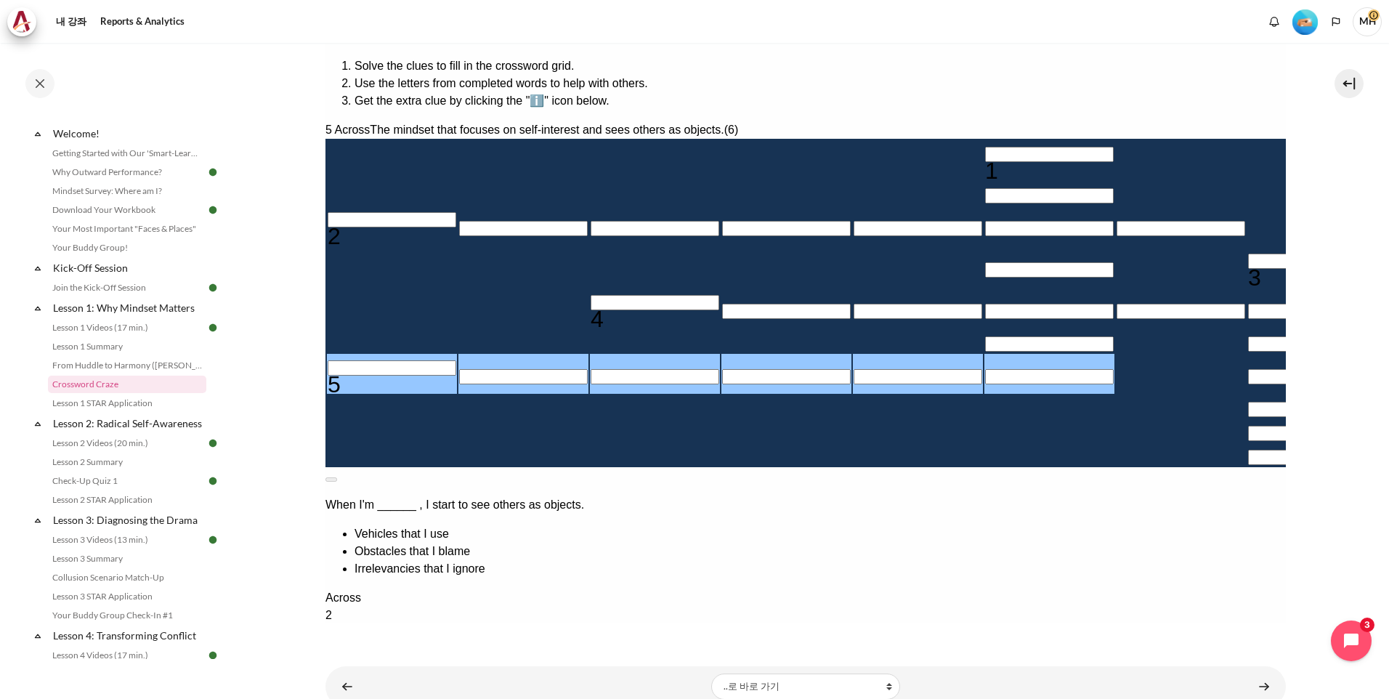
type input "I＿＿＿＿＿"
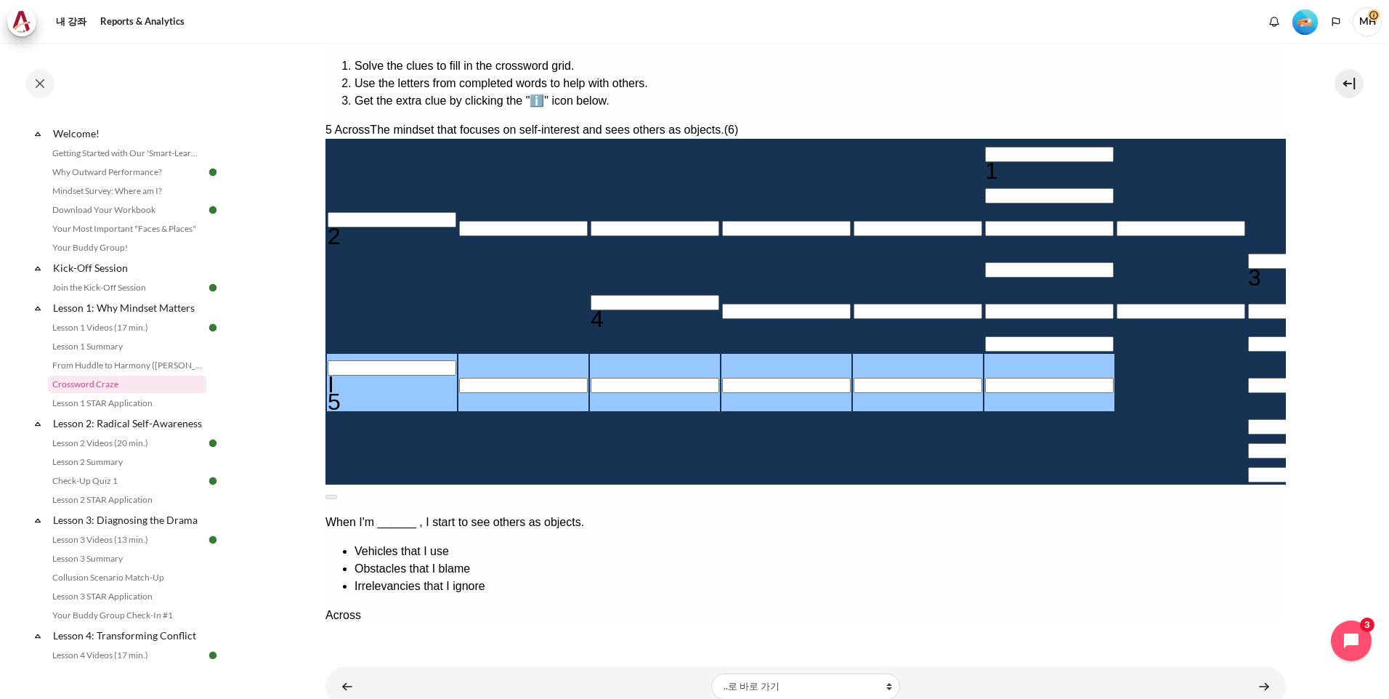
type input "IN＿＿＿＿"
type input "INW＿＿＿"
type input "INWA＿＿"
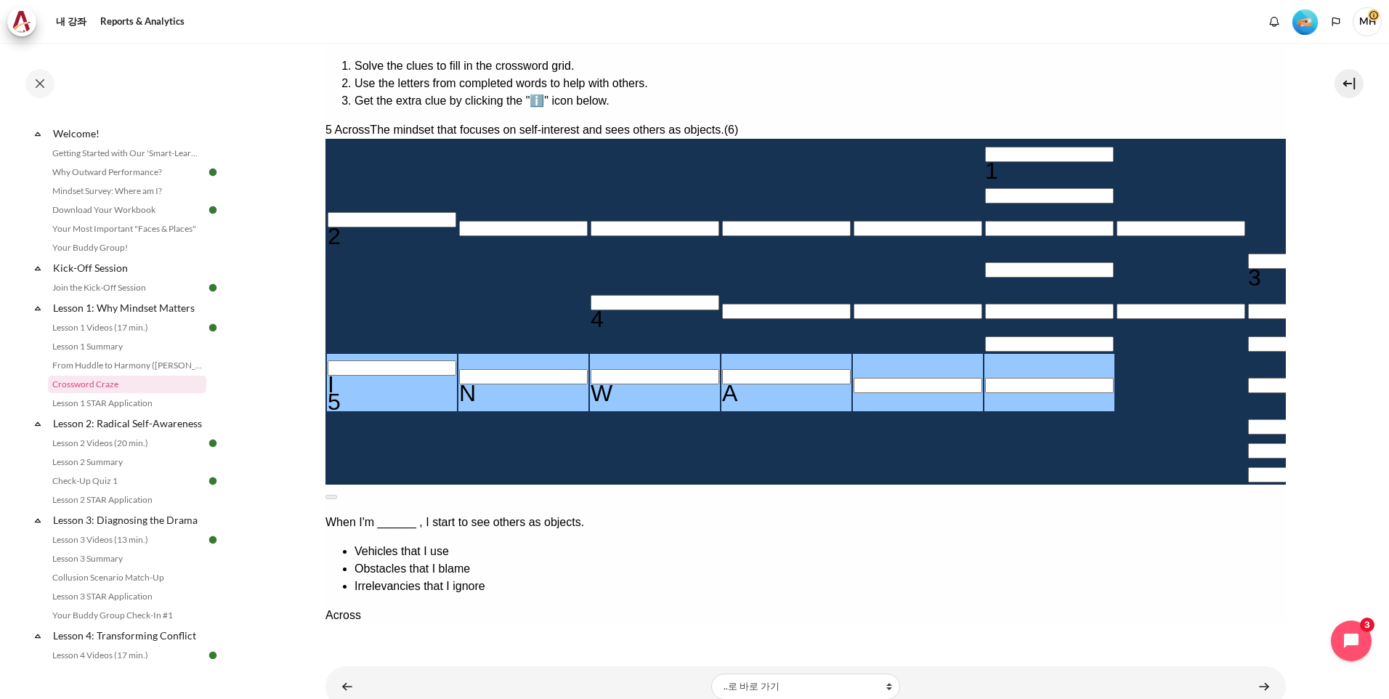
type input "INWAR＿"
type input "INWARD"
type input "＿＿＿＿＿＿D"
click at [1018, 606] on div "Across 2 Mindset drives behaviors that drive _______. (7) ＿＿＿＿＿＿＿ 4 Focusing on…" at bounding box center [805, 693] width 960 height 174
click at [984, 147] on input "Crossword grid. Use arrow keys to navigate and the keyboard to enter characters…" at bounding box center [1048, 154] width 129 height 15
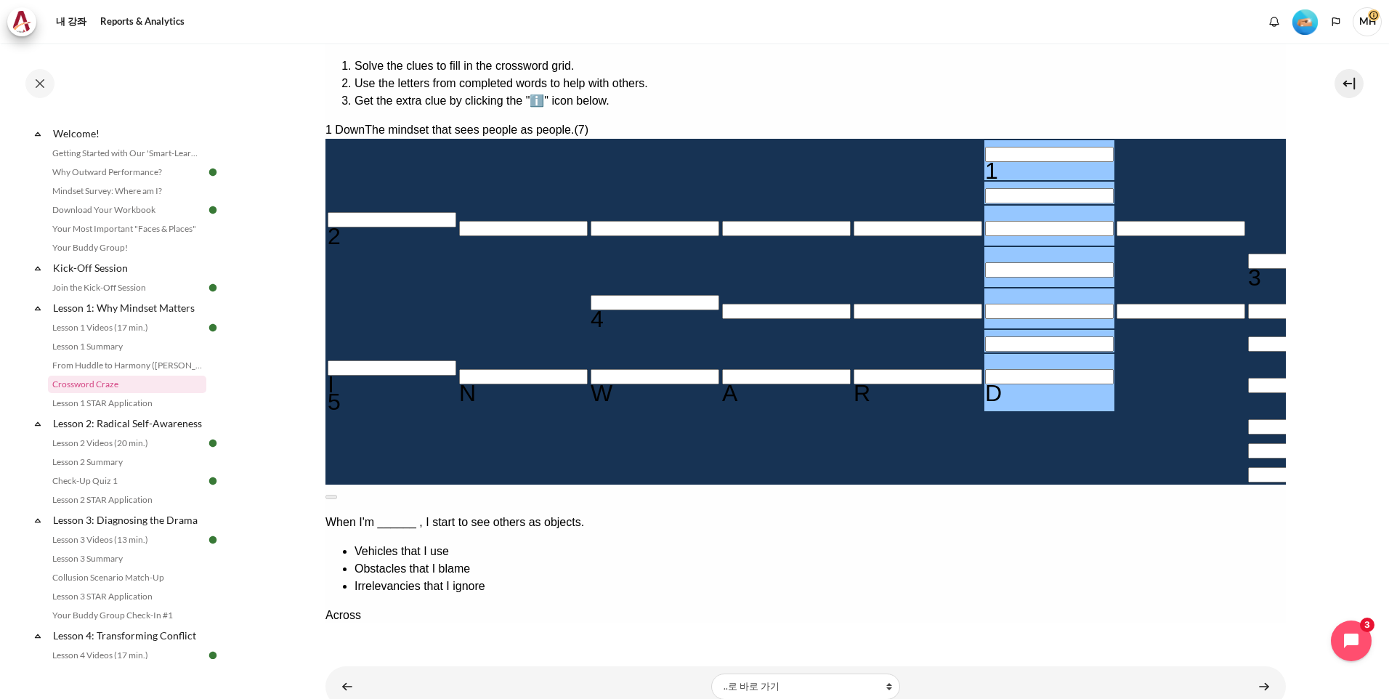
type input "O＿＿＿＿＿D"
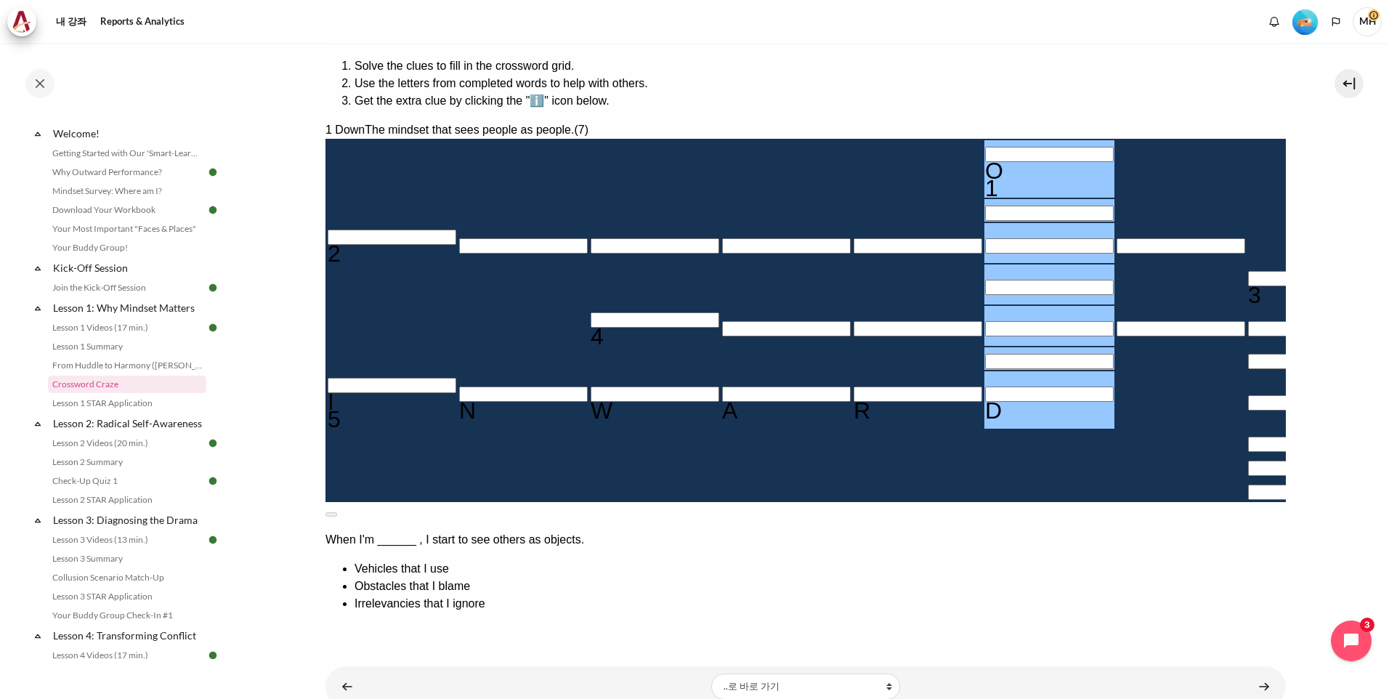
type input "OU＿＿＿＿D"
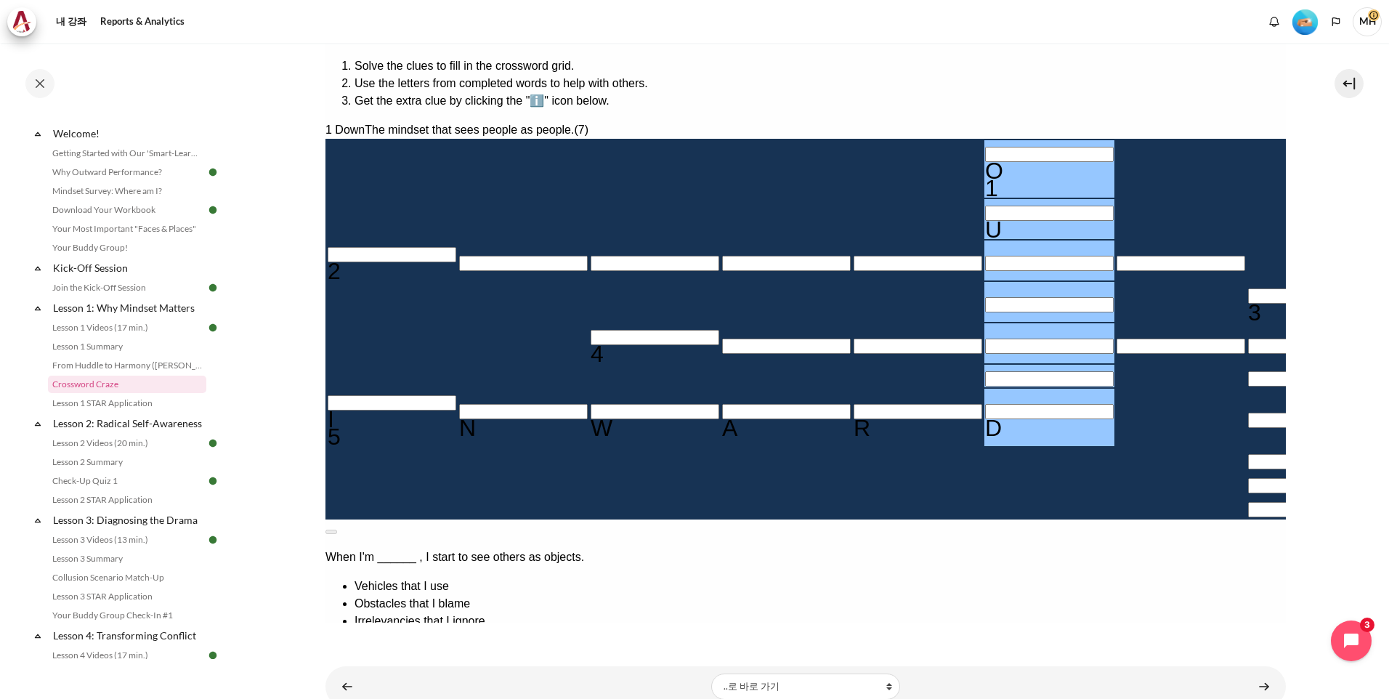
type input "＿＿＿＿＿T＿"
type input "OUT＿＿＿D"
type input "OUTW＿＿D"
type input "＿＿＿A＿＿＿＿"
type input "OUTWA＿D"
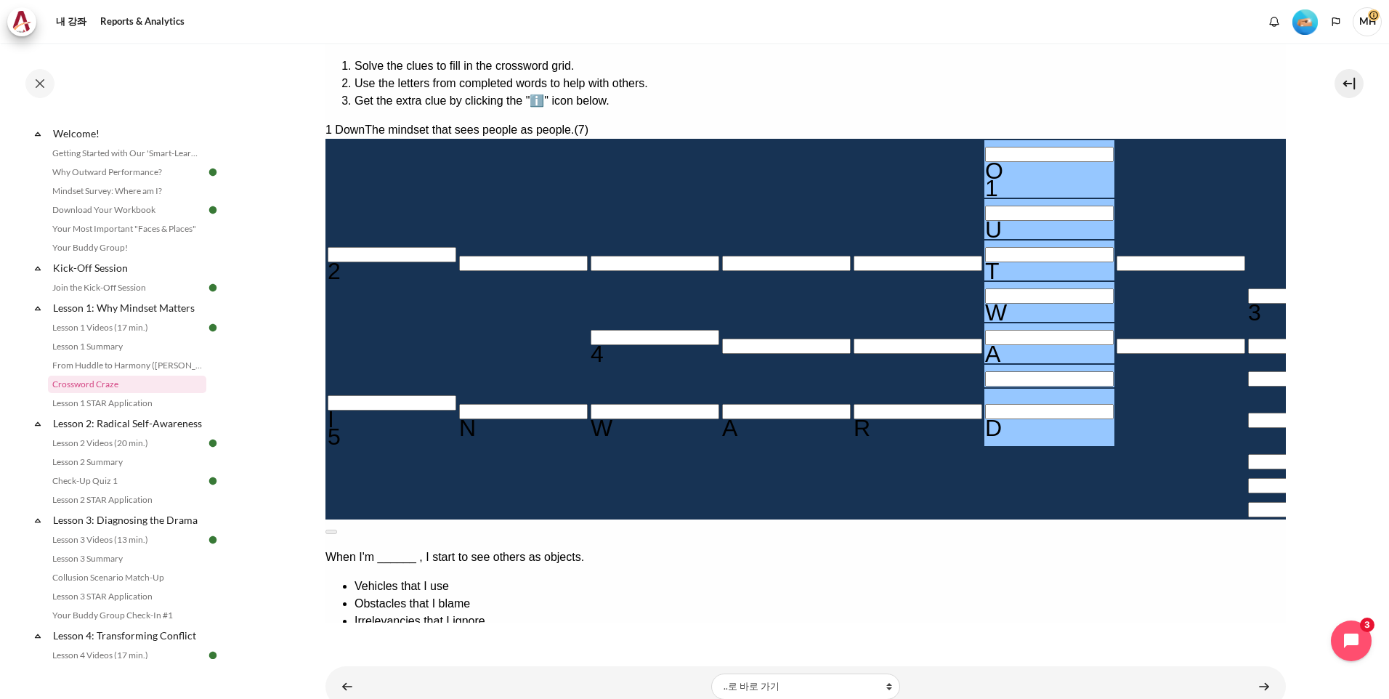
type input "OUTWARD"
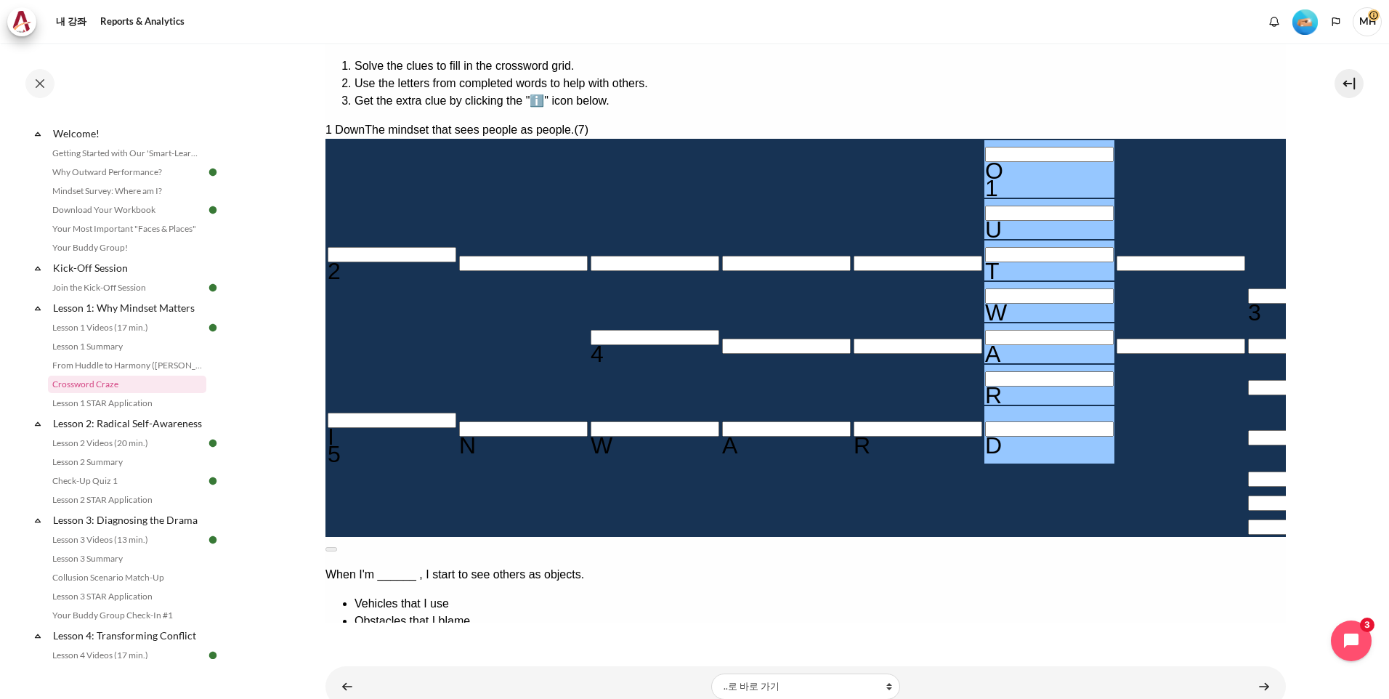
click at [336, 547] on button at bounding box center [331, 549] width 12 height 4
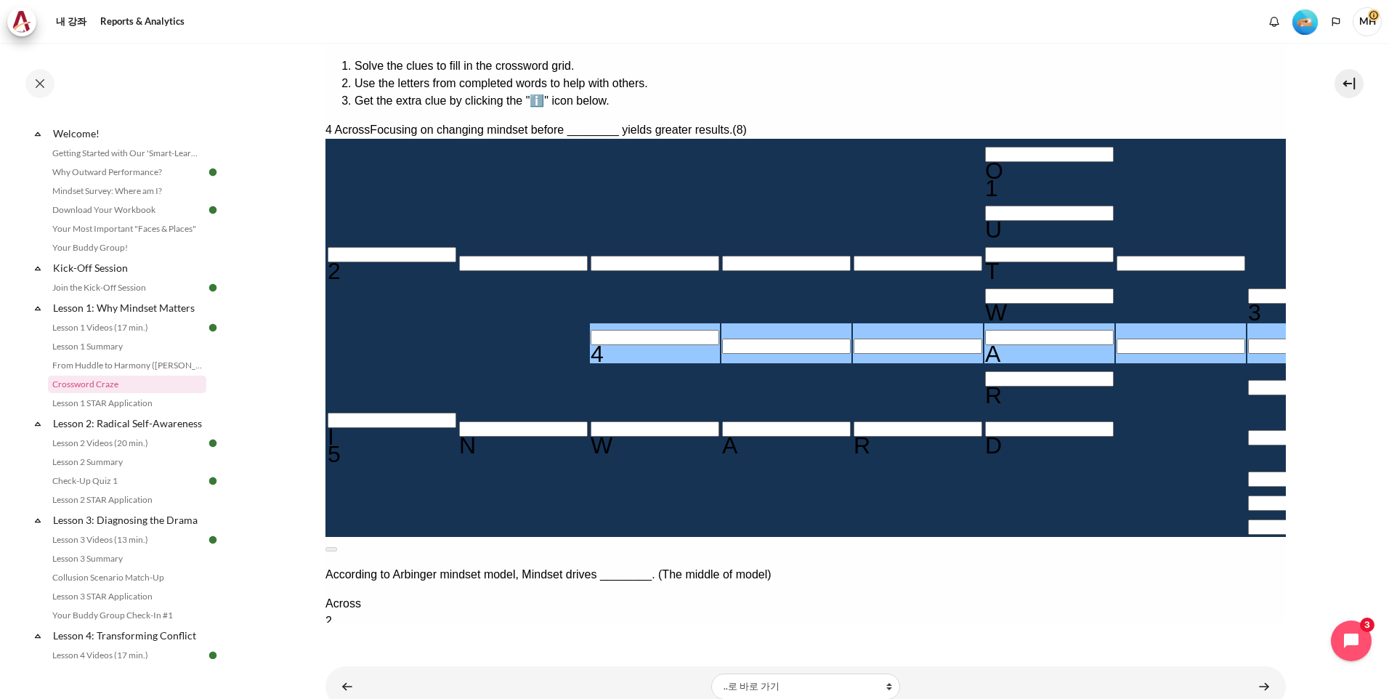
drag, startPoint x: 537, startPoint y: 317, endPoint x: 762, endPoint y: 357, distance: 228.5
click at [590, 330] on input "Row 5, Column 3. 4 Across. Focusing on changing mindset before ________ yields …" at bounding box center [654, 337] width 129 height 15
type input "B＿＿A＿＿＿＿"
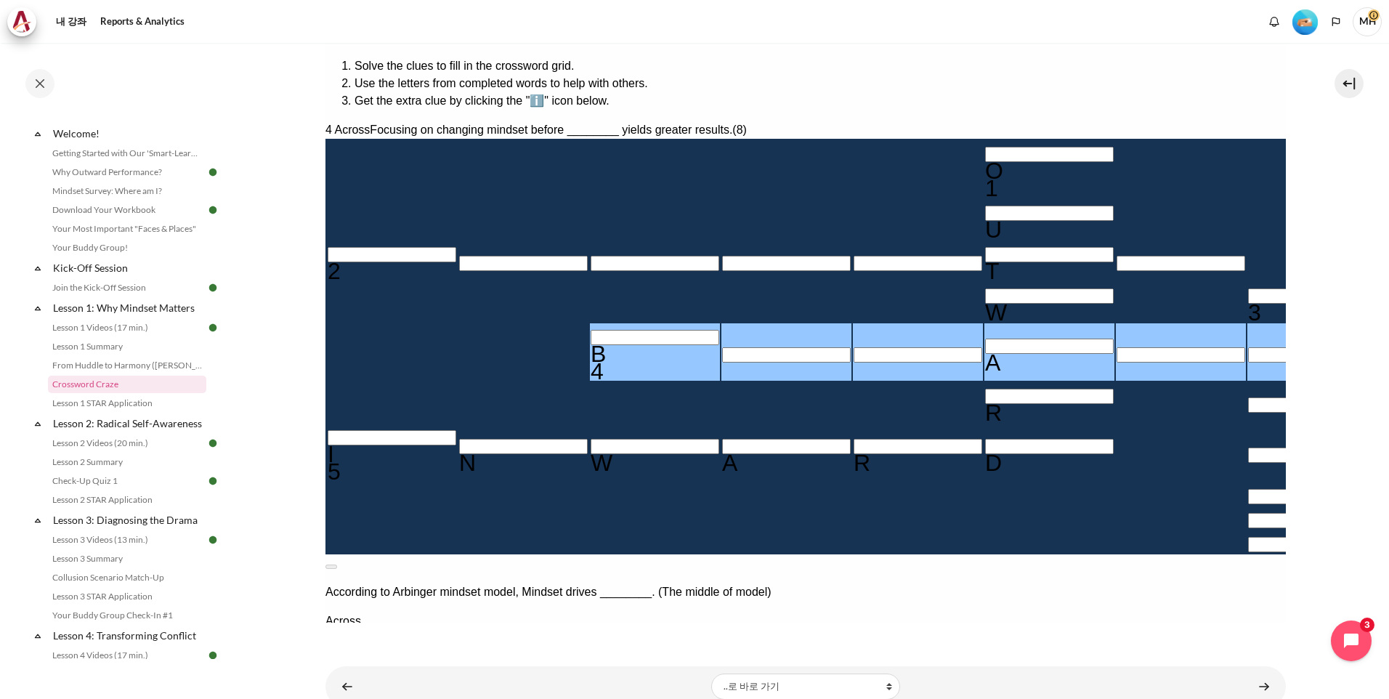
type input "BE＿A＿＿＿＿"
type input "BEHA＿＿＿＿"
click at [1116, 347] on input "Row 5, Column 7. 4 Across. Focusing on changing mindset before ________ yields …" at bounding box center [1180, 354] width 129 height 15
type input "BEHAB＿＿＿"
type input "BEHABI＿＿"
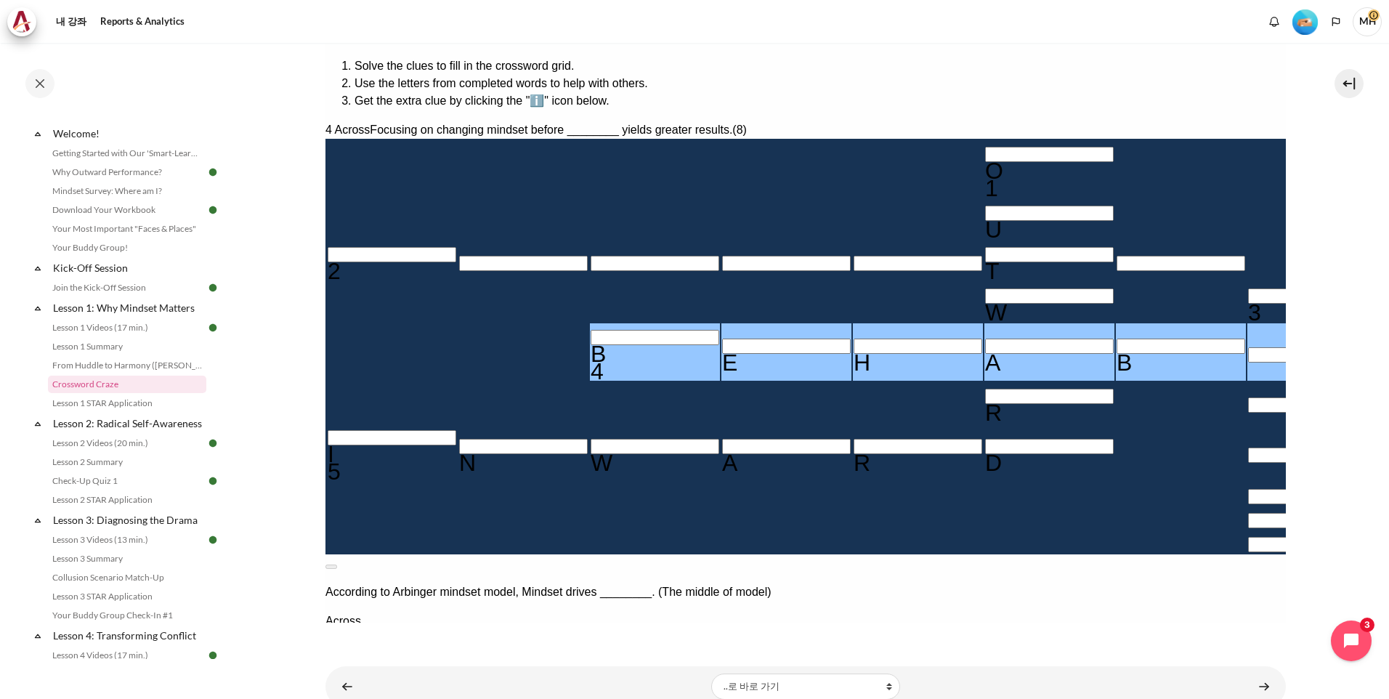
type input "＿I＿＿＿＿＿"
type input "BEHABIO＿"
type input "BEHABIOR"
drag, startPoint x: 1096, startPoint y: 450, endPoint x: 1097, endPoint y: 370, distance: 80.6
click at [1096, 612] on div "Across 2 Mindset drives behaviors that drive _______. (7) ＿＿＿＿＿T＿ 4 Focusing on…" at bounding box center [805, 699] width 960 height 174
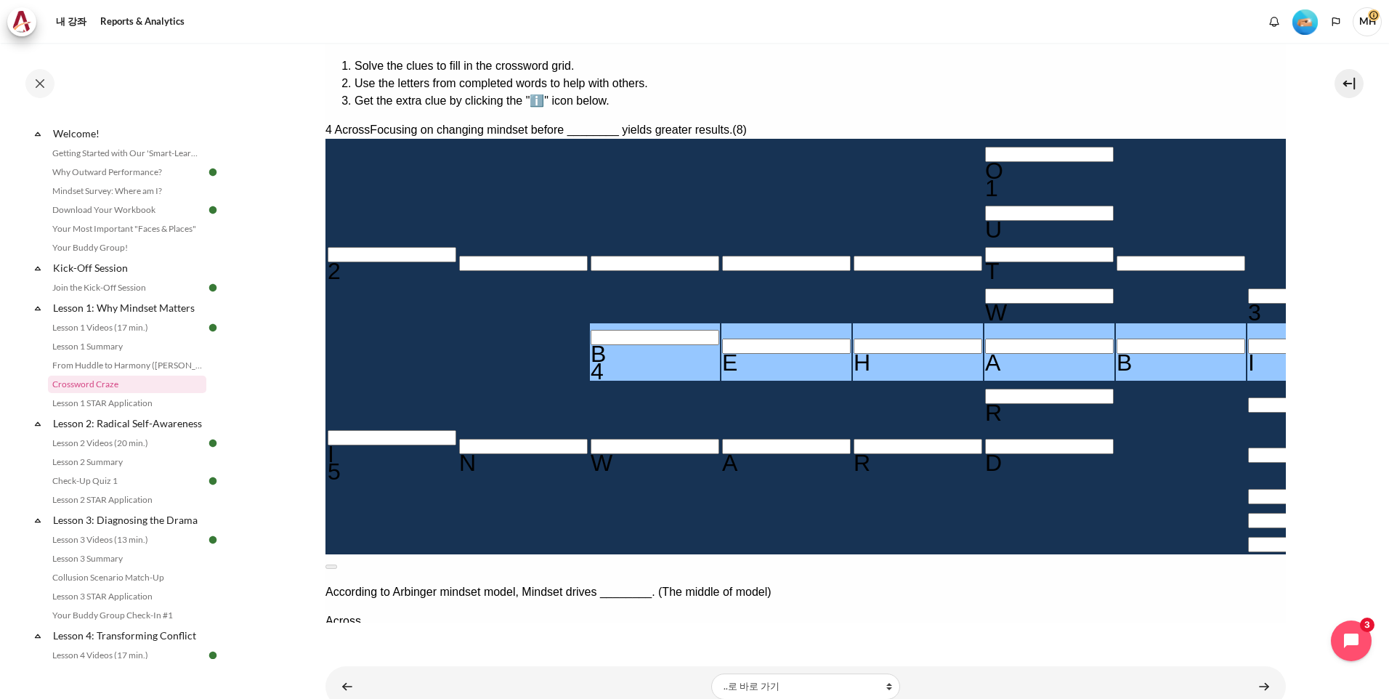
drag, startPoint x: 1002, startPoint y: 277, endPoint x: 1069, endPoint y: 320, distance: 79.4
click at [336, 564] on button at bounding box center [331, 566] width 12 height 4
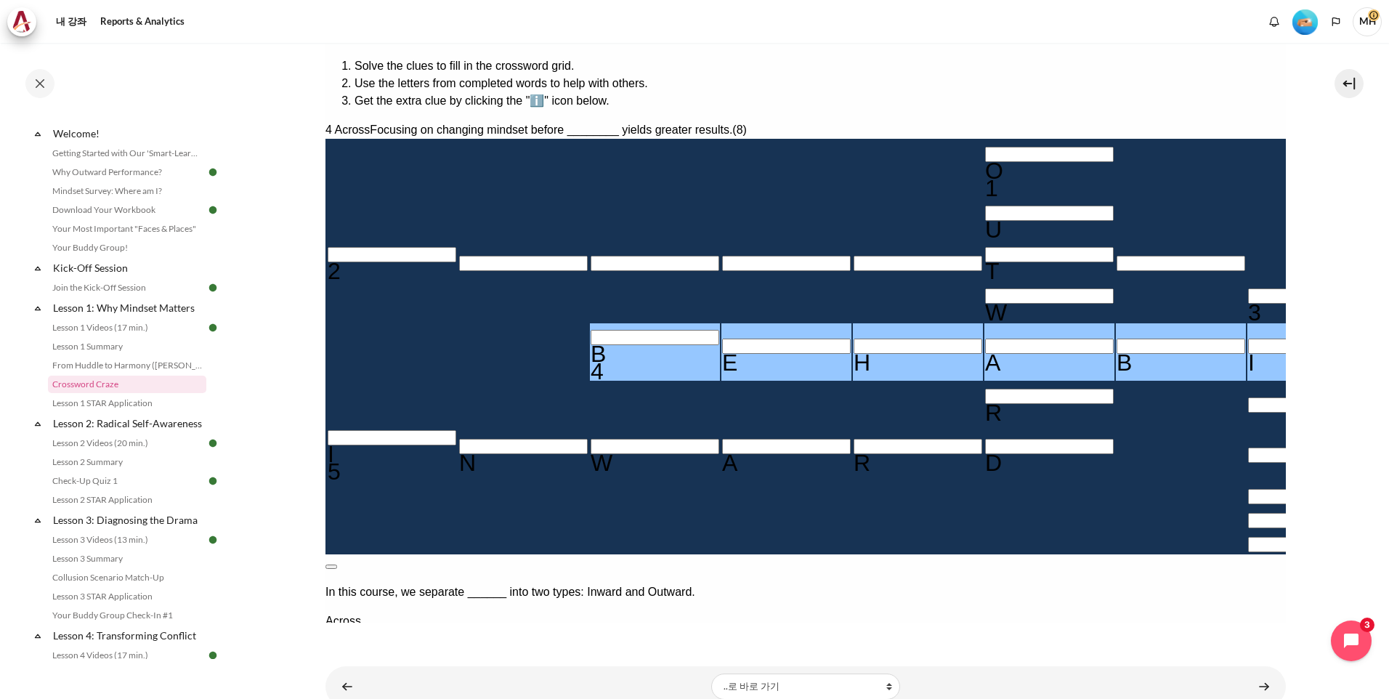
click at [336, 564] on button at bounding box center [331, 566] width 12 height 4
drag, startPoint x: 752, startPoint y: 269, endPoint x: 1107, endPoint y: 588, distance: 477.2
click at [1247, 288] on input "Row 4, Column 8. 3 Down. The established set of attitudes held by someone., Let…" at bounding box center [1311, 295] width 129 height 15
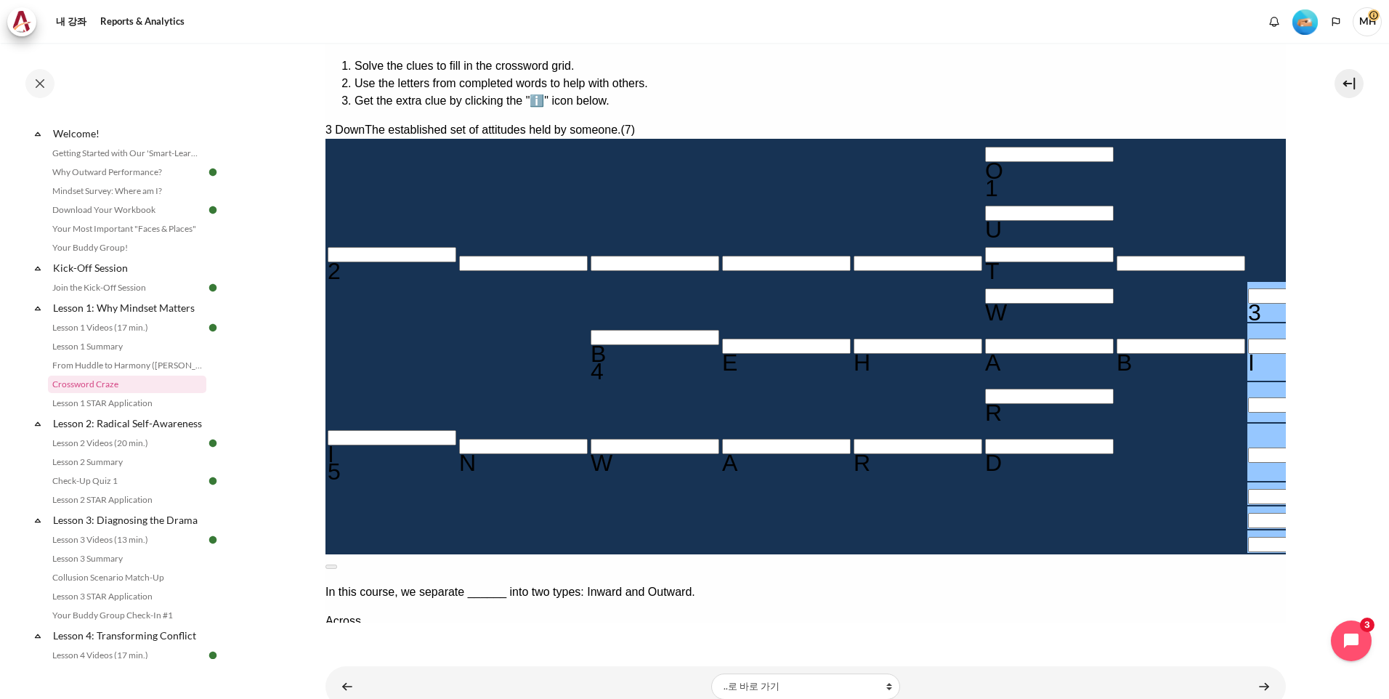
type input "MI＿＿＿＿＿"
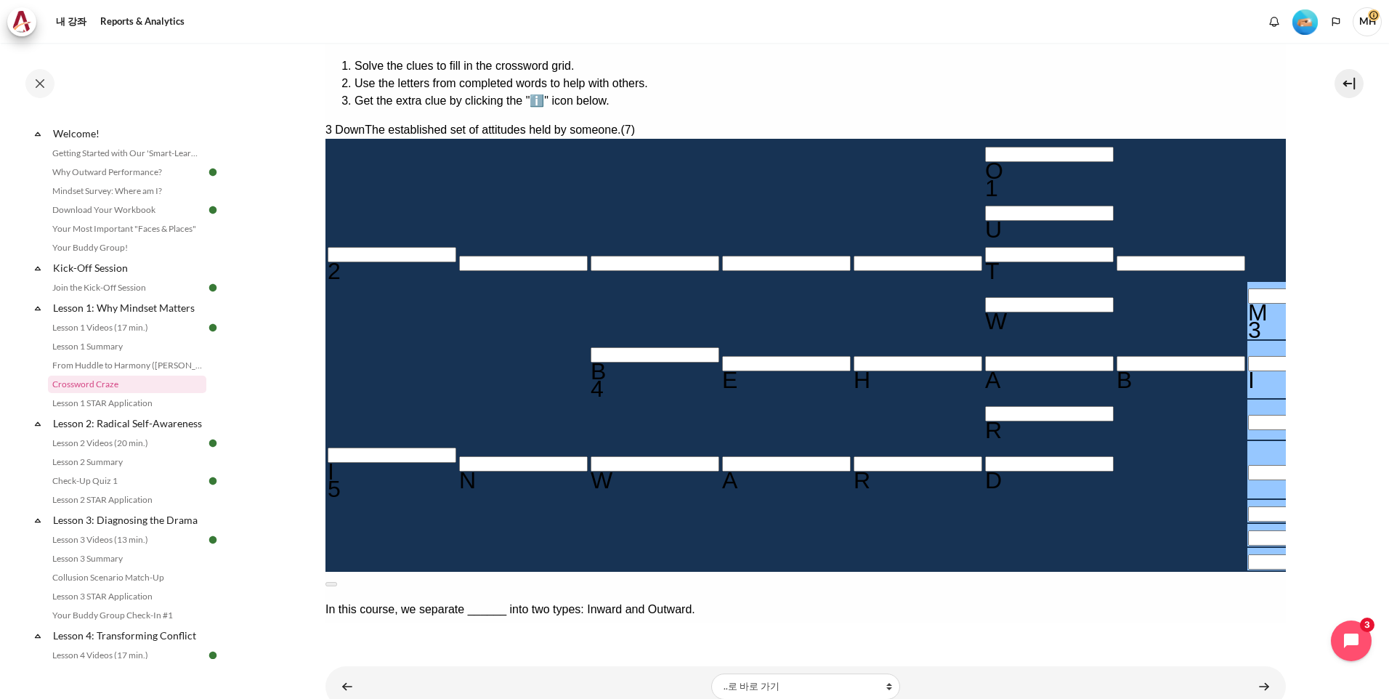
type input "MIN＿＿＿＿"
type input "MIND＿＿＿"
type input "MINDS＿＿"
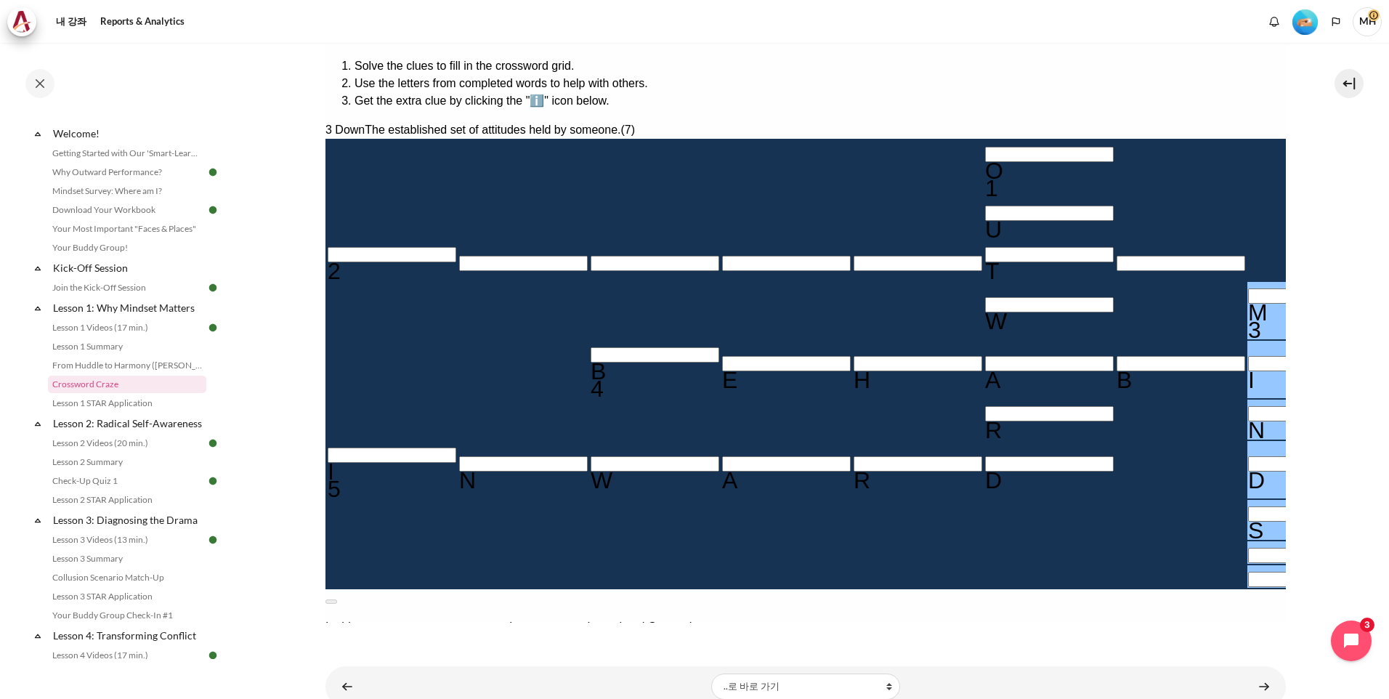
type input "MINDSE＿"
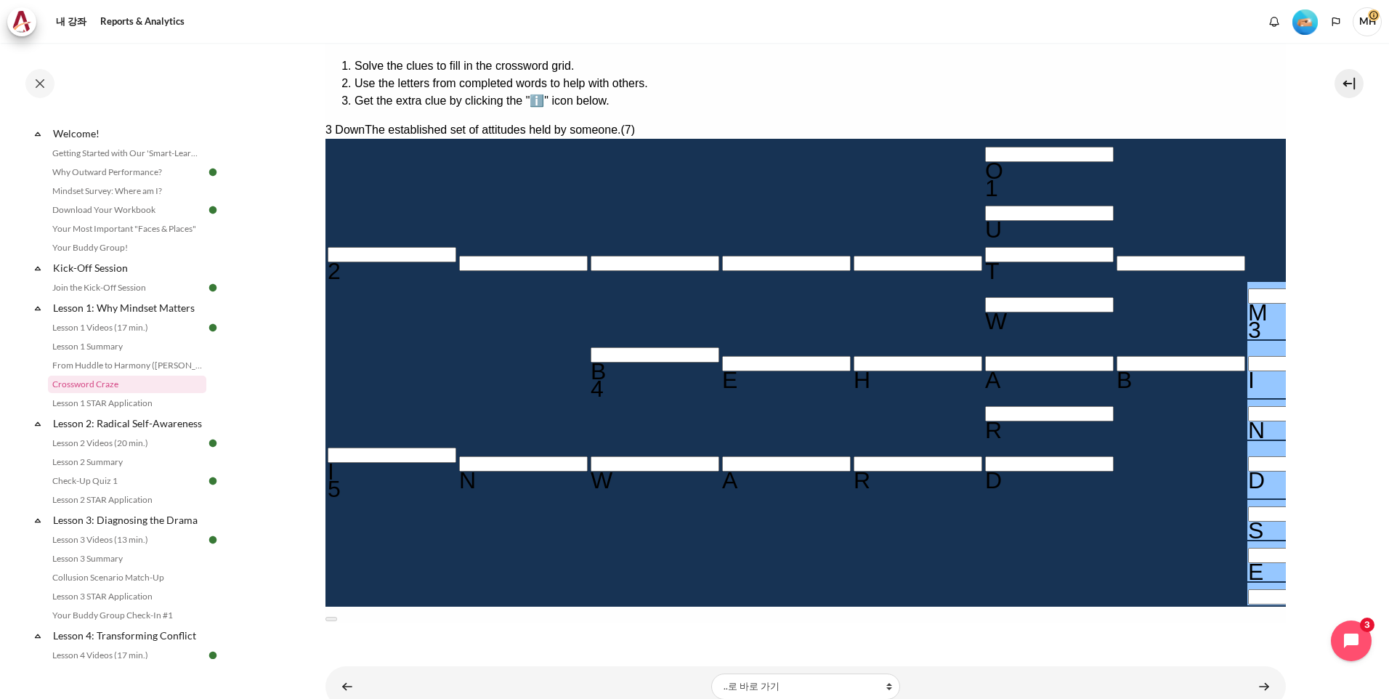
type input "MINDSET"
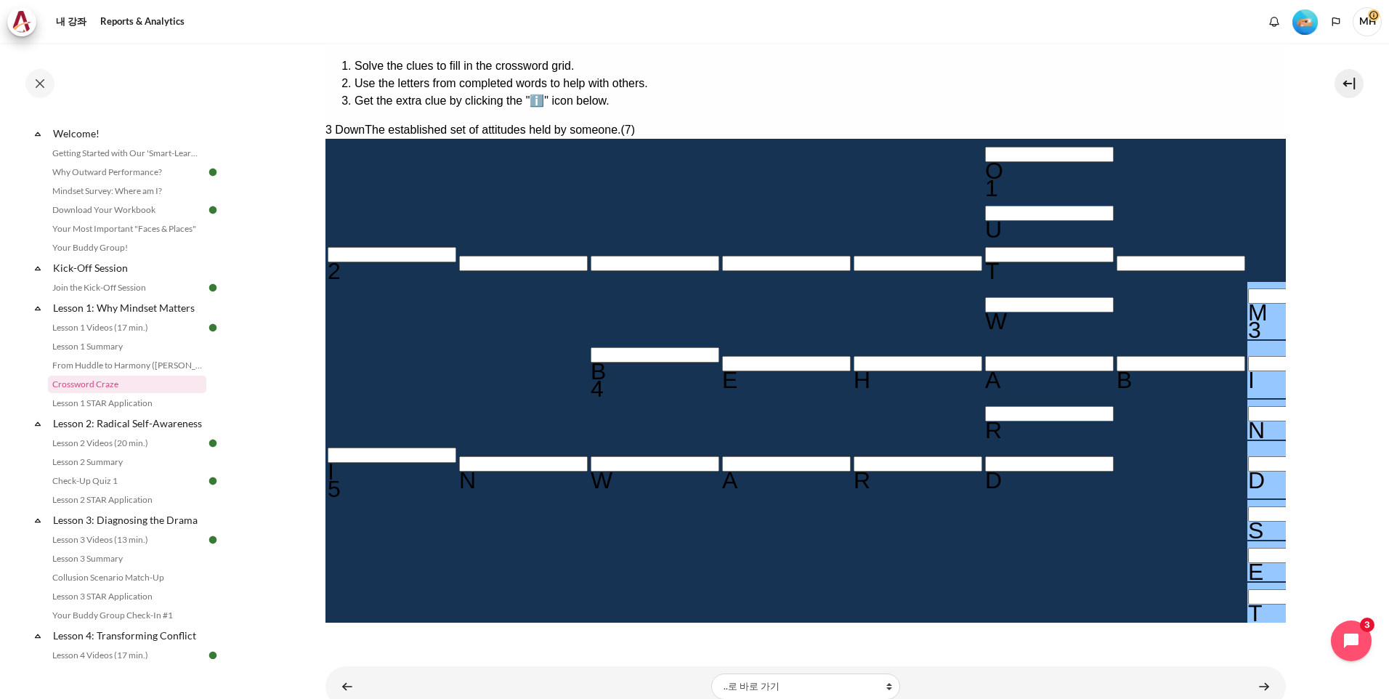
click at [423, 247] on input "Crossword grid. Use arrow keys to navigate and the keyboard to enter characters…" at bounding box center [391, 254] width 129 height 15
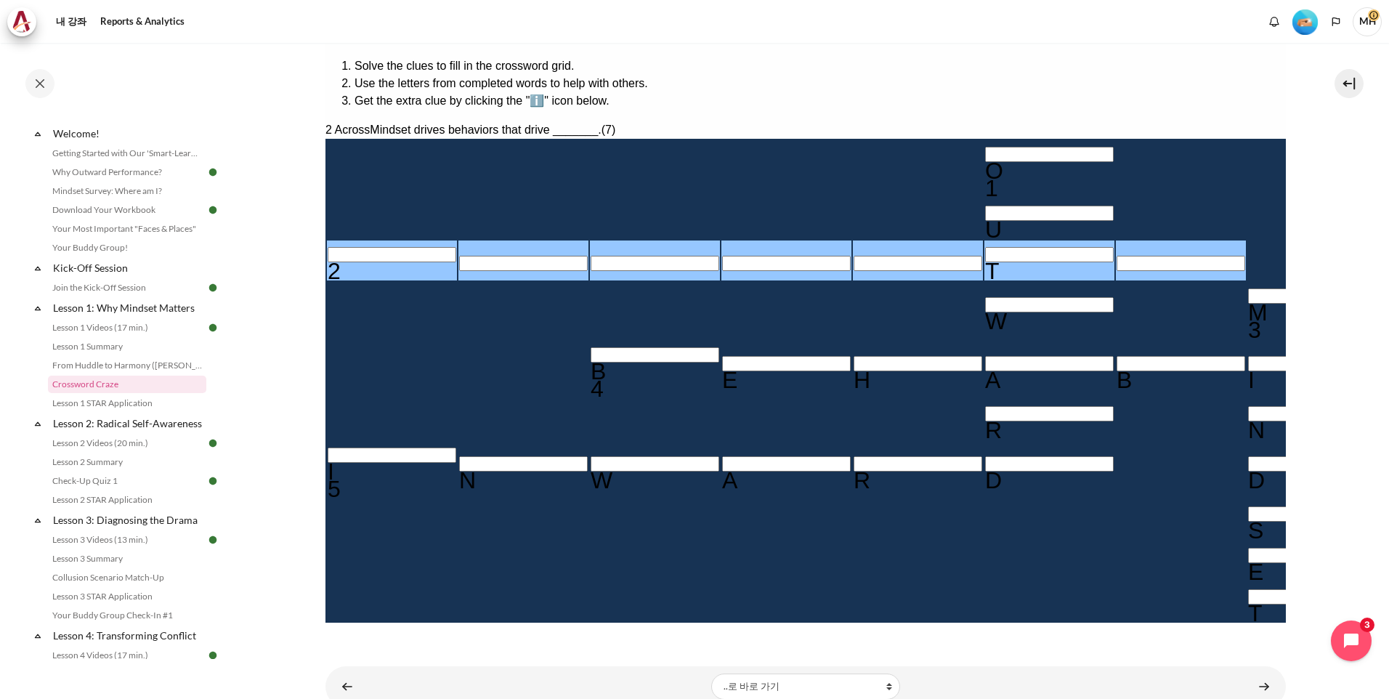
click at [336, 634] on button at bounding box center [331, 636] width 12 height 4
click at [436, 247] on input "Row 3, Column 1. 2 Across. Mindset drives behaviors that drive _______., Letter…" at bounding box center [391, 254] width 129 height 15
type input "R＿＿＿＿T＿"
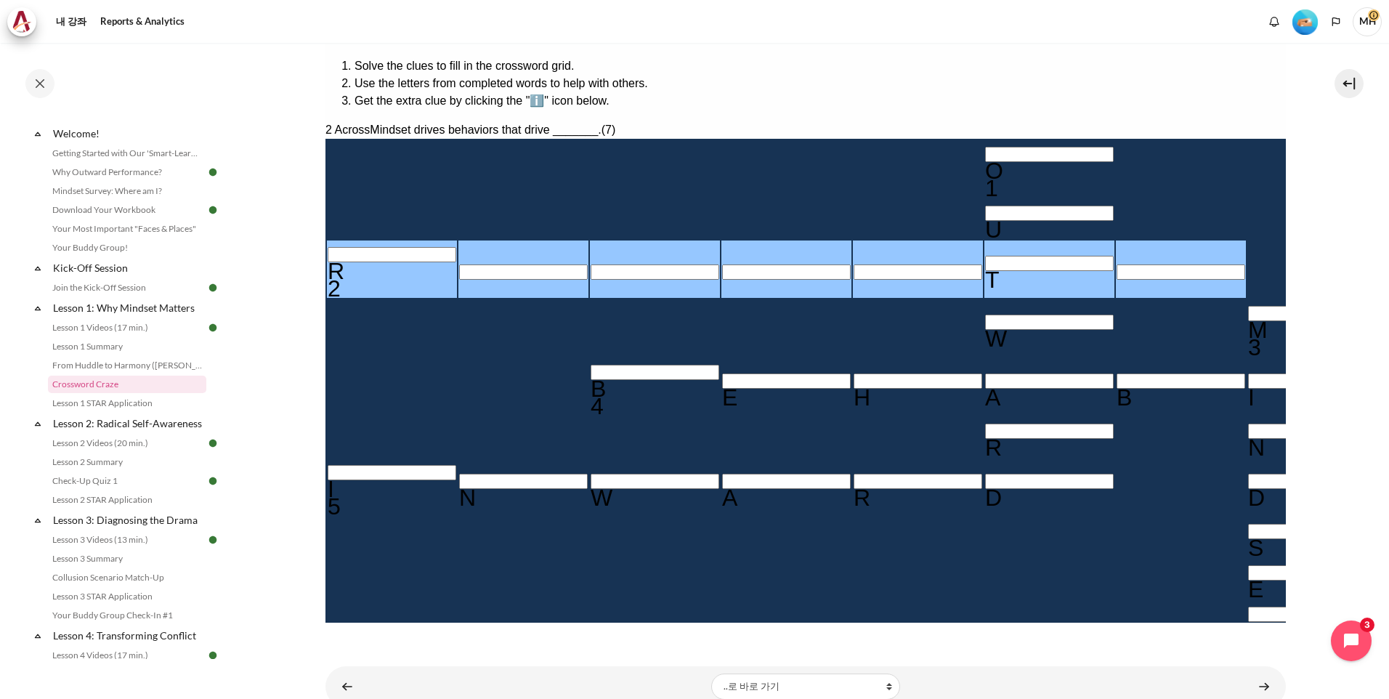
type input "RE＿＿＿T＿"
type input "RES＿＿T＿"
type input "RESU＿T＿"
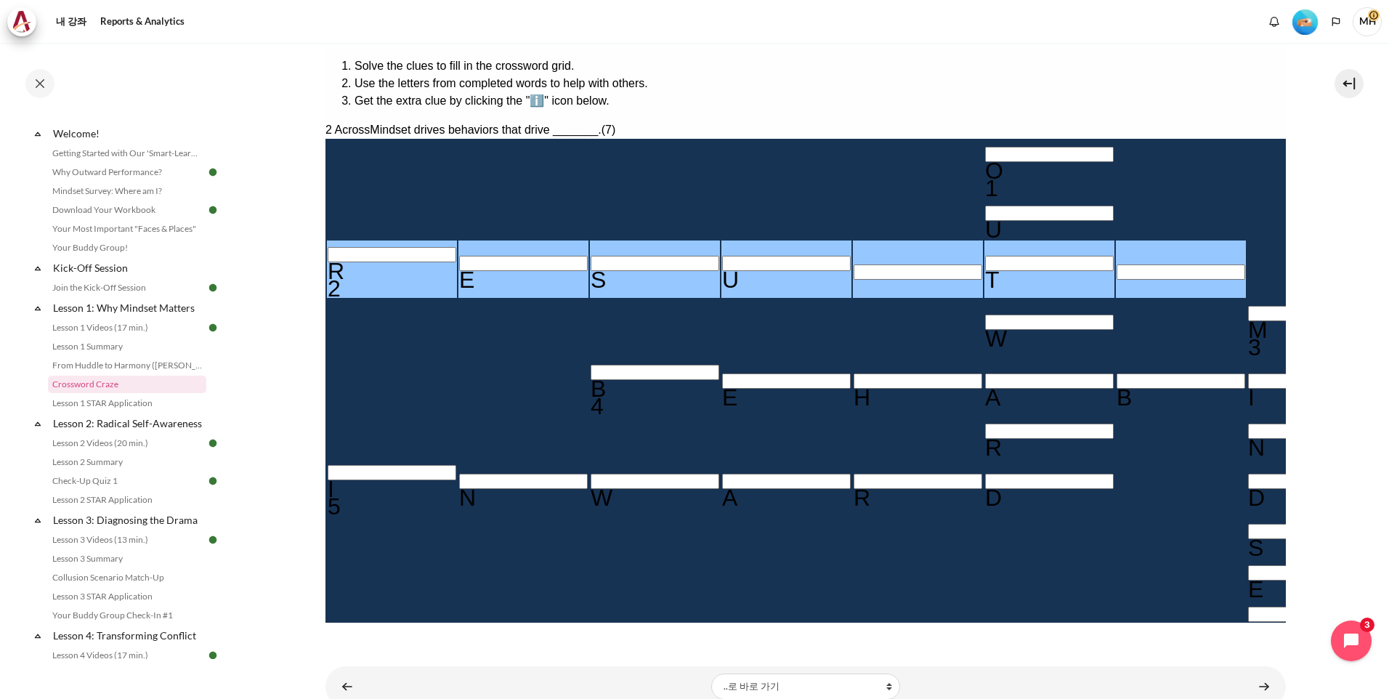
type input "RESULT＿"
click at [1116, 264] on input "Row 3, Column 7. 2 Across. Mindset drives behaviors that drive _______., Letter…" at bounding box center [1180, 271] width 129 height 15
type input "RESULTS"
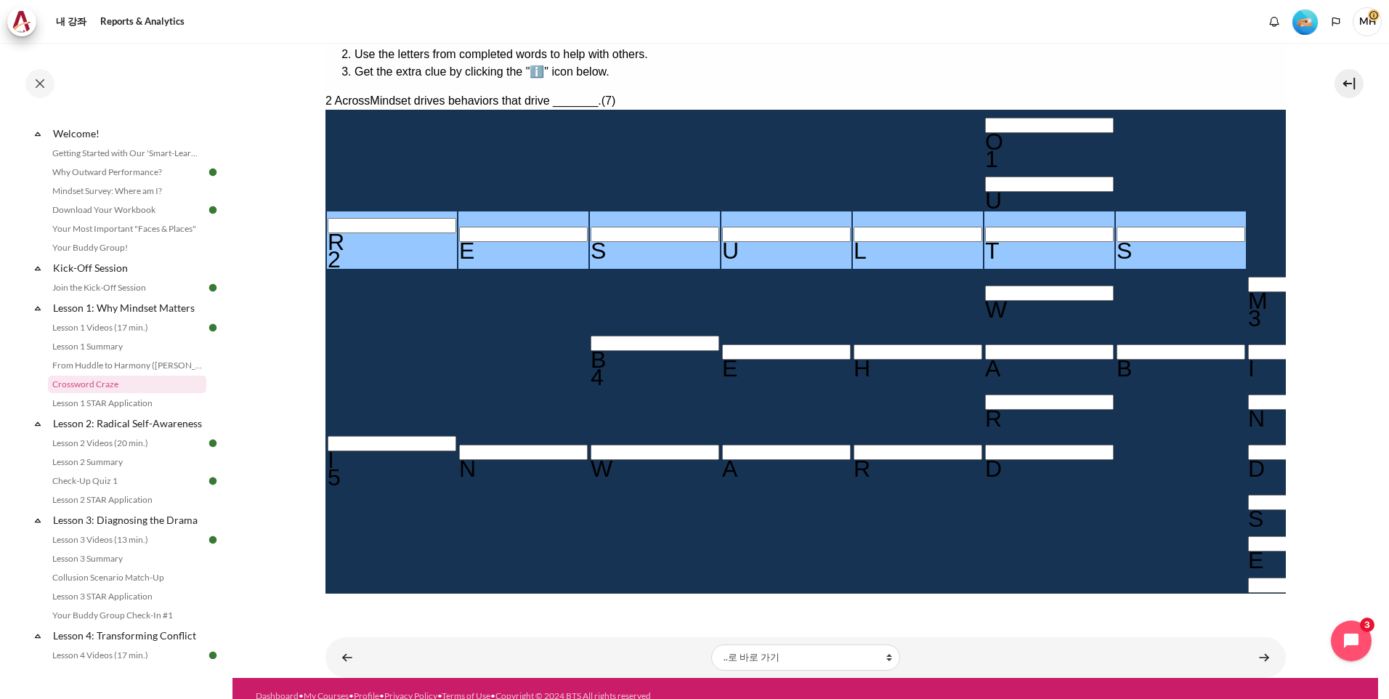
scroll to position [286, 0]
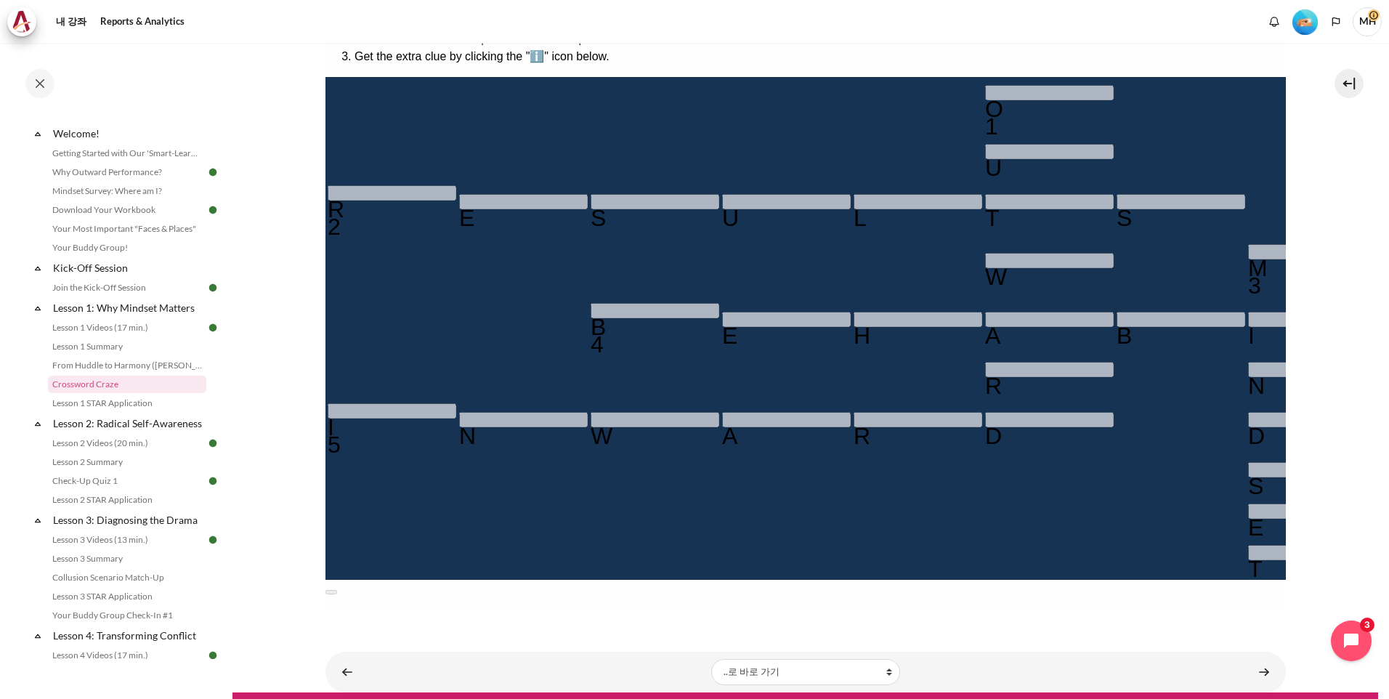
drag, startPoint x: 365, startPoint y: 584, endPoint x: 376, endPoint y: 590, distance: 12.7
drag, startPoint x: 527, startPoint y: 553, endPoint x: 677, endPoint y: 553, distance: 150.3
drag, startPoint x: 677, startPoint y: 553, endPoint x: 828, endPoint y: 577, distance: 153.0
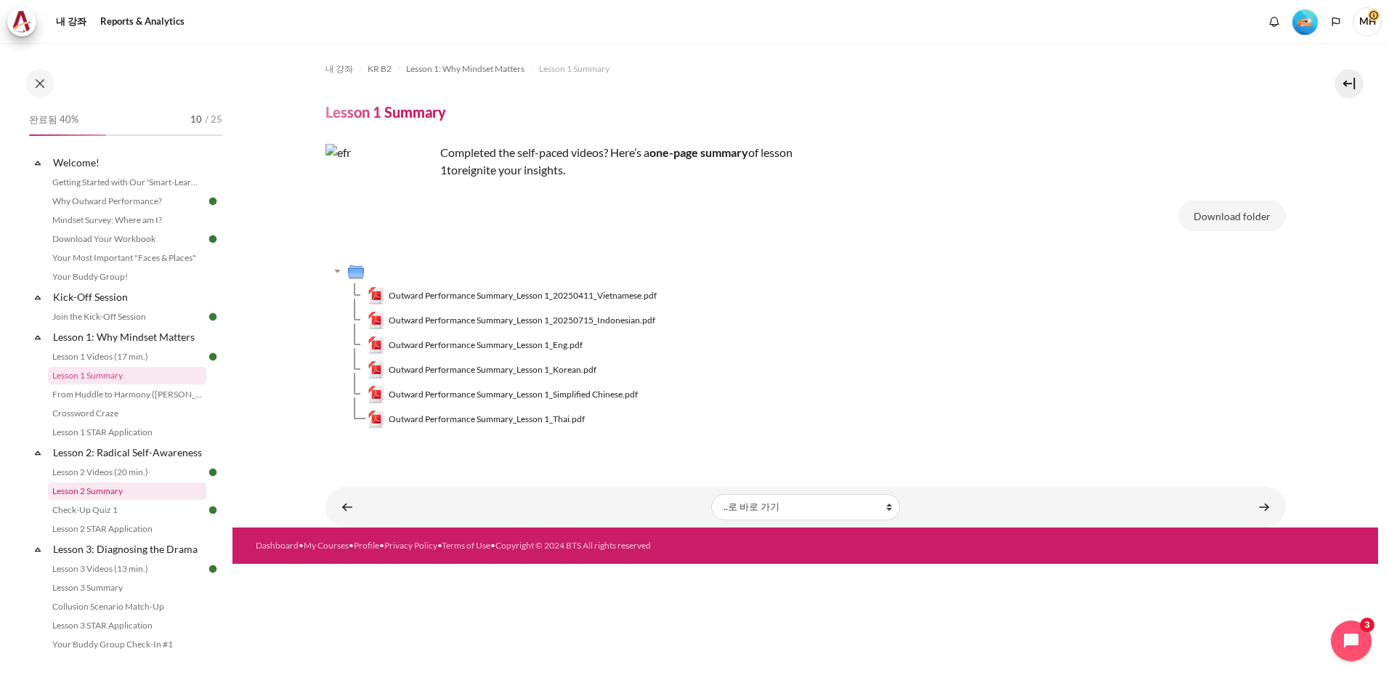
click at [100, 500] on link "Lesson 2 Summary" at bounding box center [127, 490] width 158 height 17
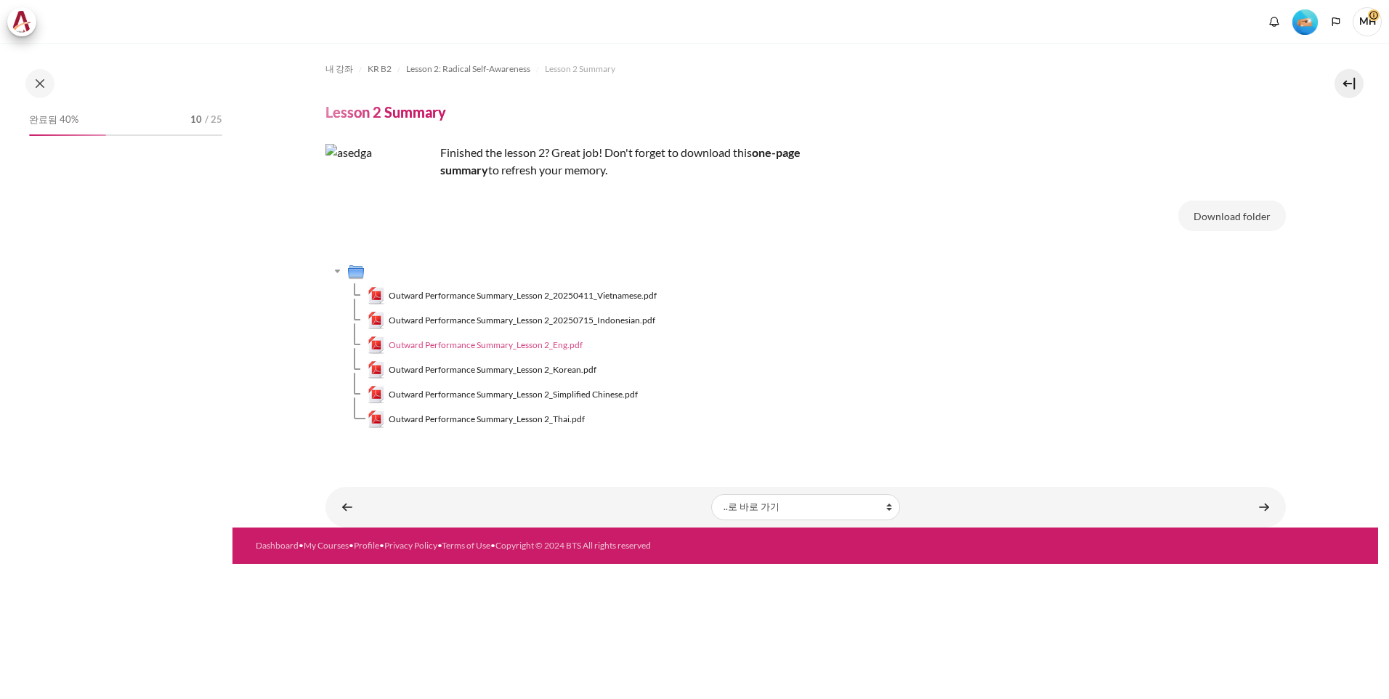
click at [495, 346] on span "Outward Performance Summary_Lesson 2_Eng.pdf" at bounding box center [486, 344] width 194 height 13
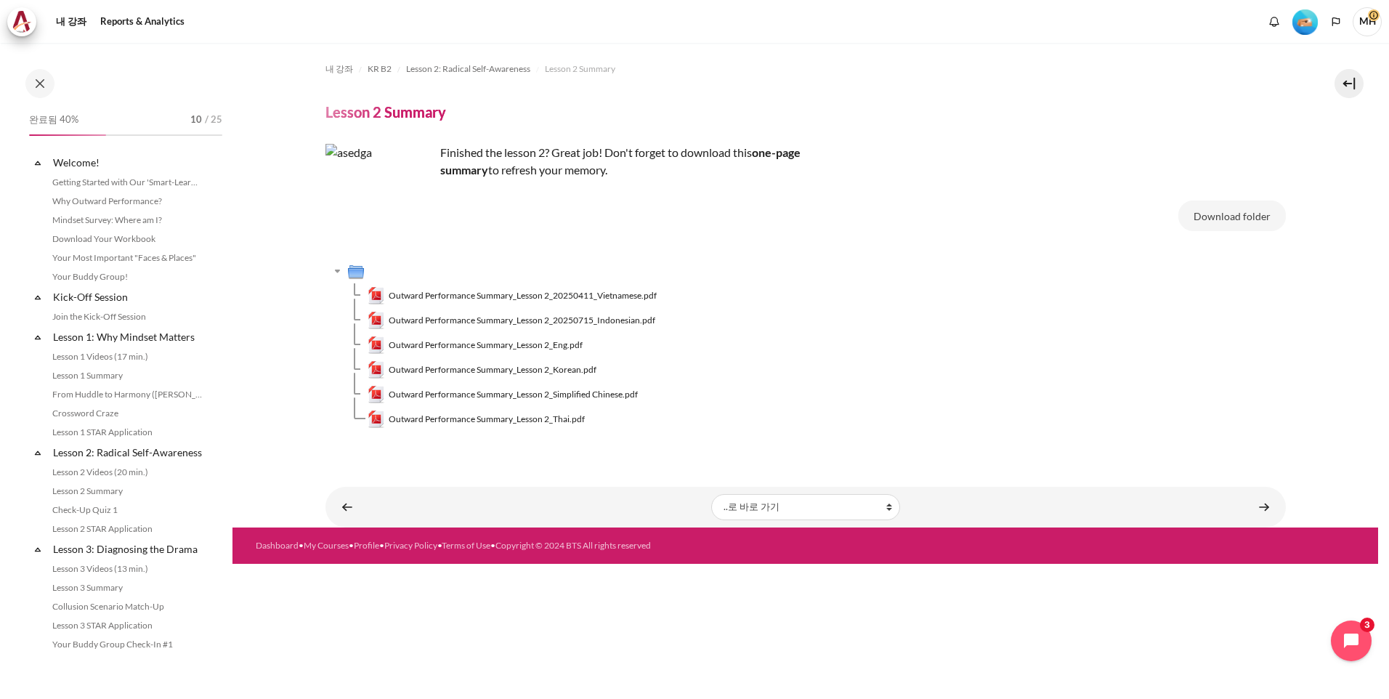
scroll to position [122, 0]
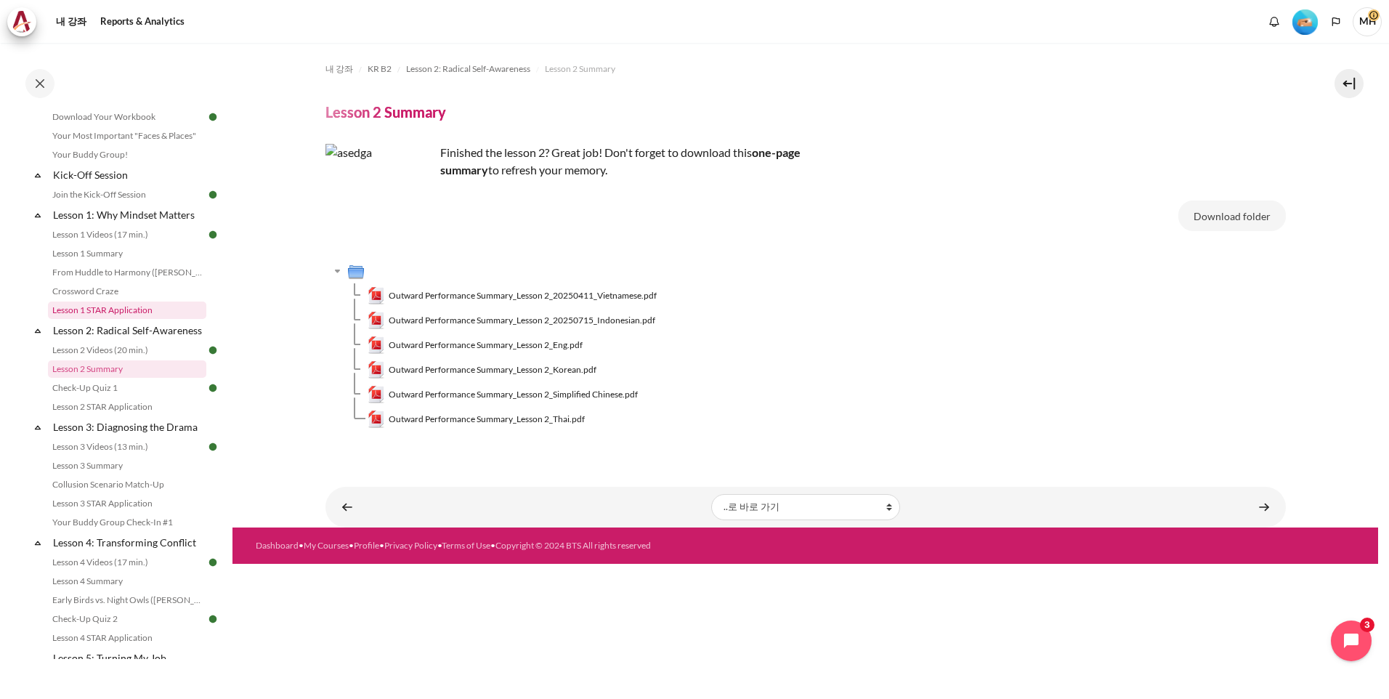
click at [126, 318] on link "Lesson 1 STAR Application" at bounding box center [127, 309] width 158 height 17
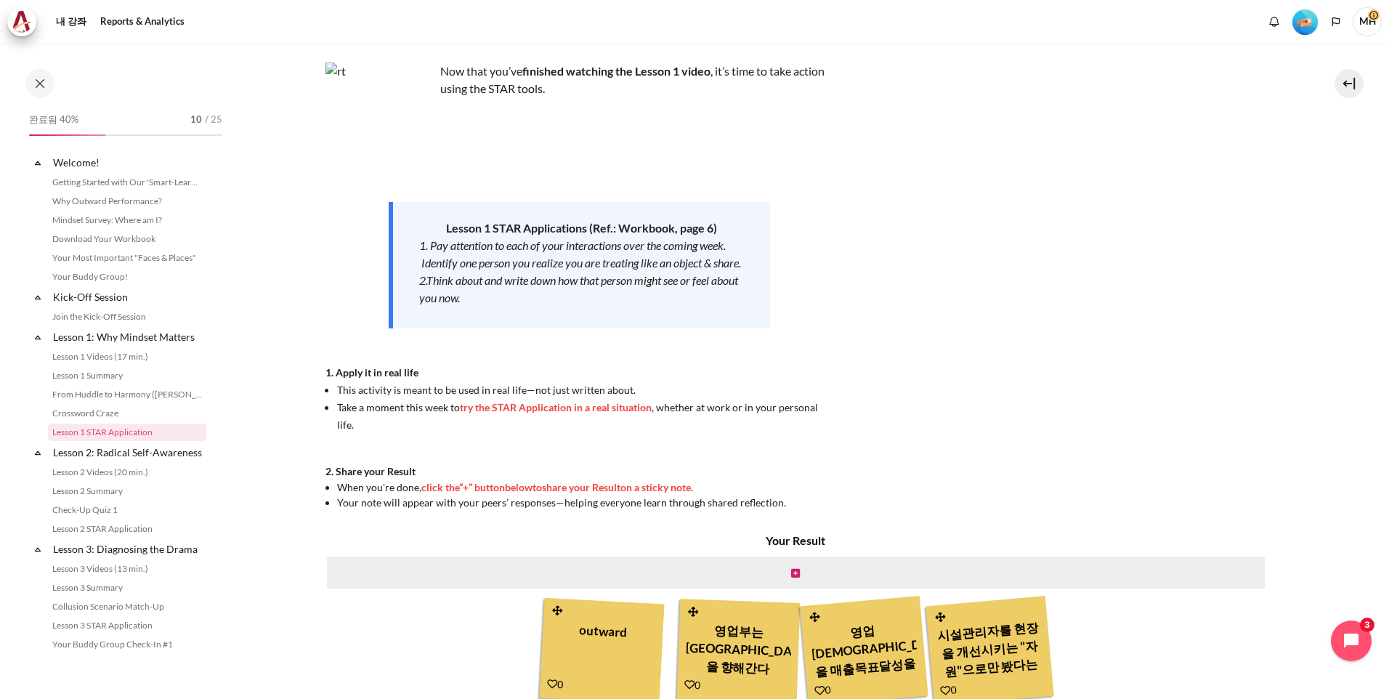
scroll to position [48, 0]
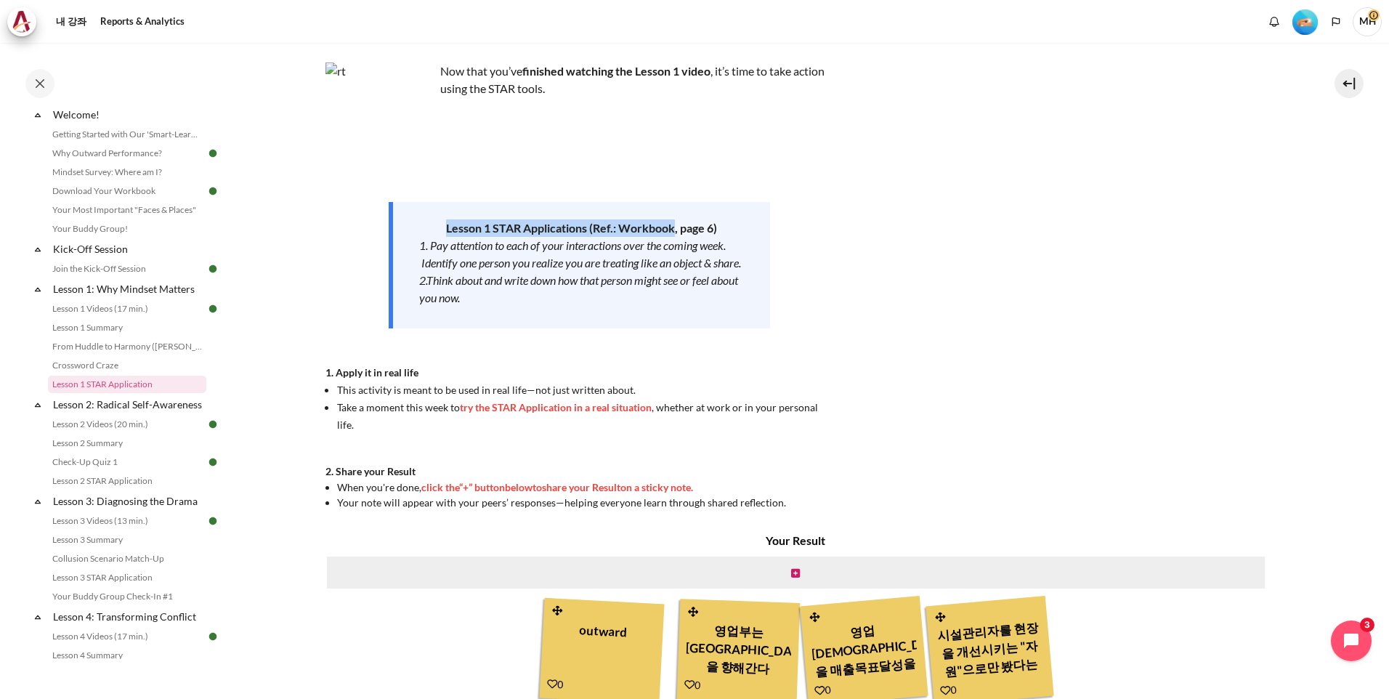
drag, startPoint x: 440, startPoint y: 233, endPoint x: 673, endPoint y: 231, distance: 233.1
click at [673, 231] on p "Lesson 1 STAR Applications (Ref.: Workbook, page 6)" at bounding box center [581, 227] width 325 height 17
drag, startPoint x: 673, startPoint y: 231, endPoint x: 950, endPoint y: 264, distance: 278.6
click at [950, 264] on div "Now that you’ve finished watching the Lesson 1 video , it’s time to take action…" at bounding box center [805, 285] width 960 height 447
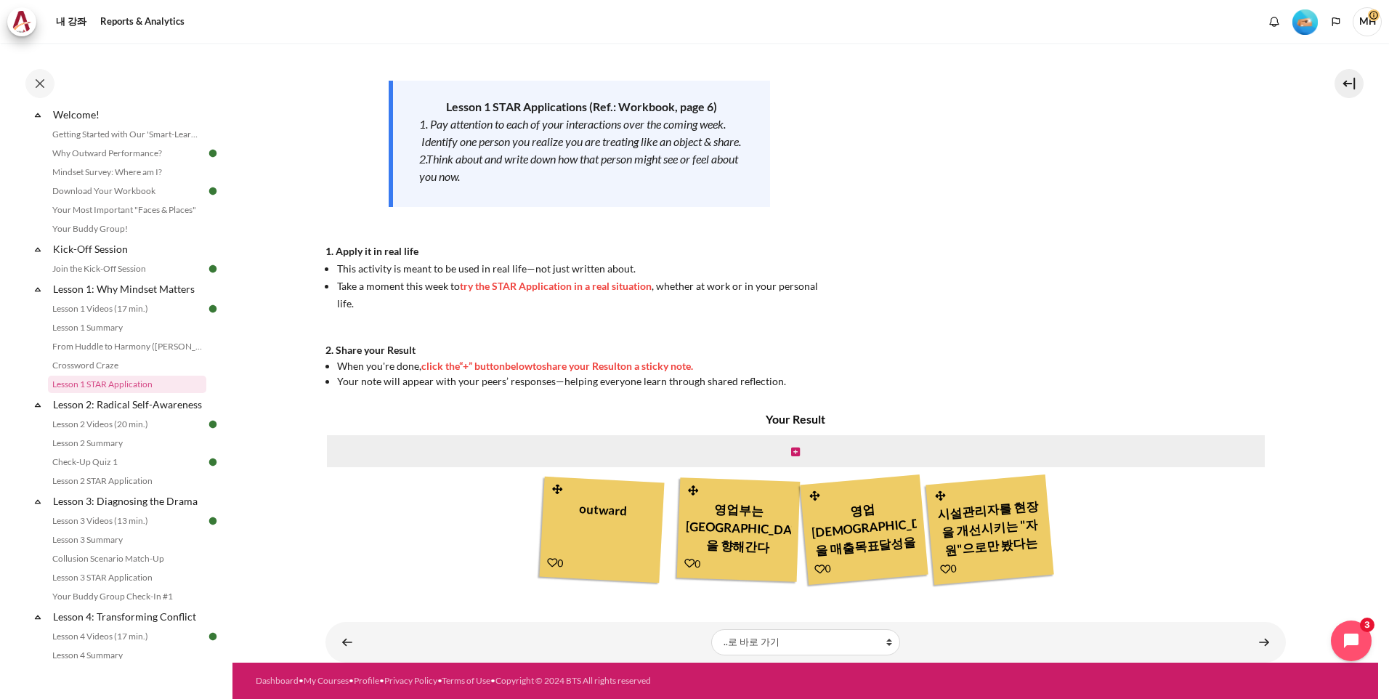
scroll to position [203, 0]
